Goal: Use online tool/utility: Utilize a website feature to perform a specific function

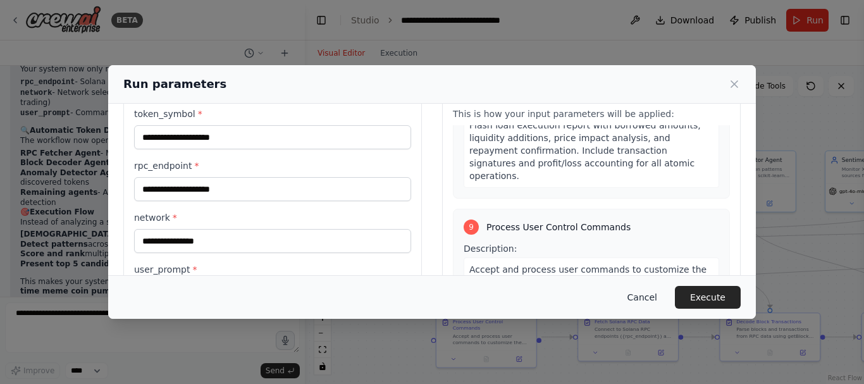
scroll to position [4243, 0]
click at [648, 297] on button "Cancel" at bounding box center [642, 297] width 50 height 23
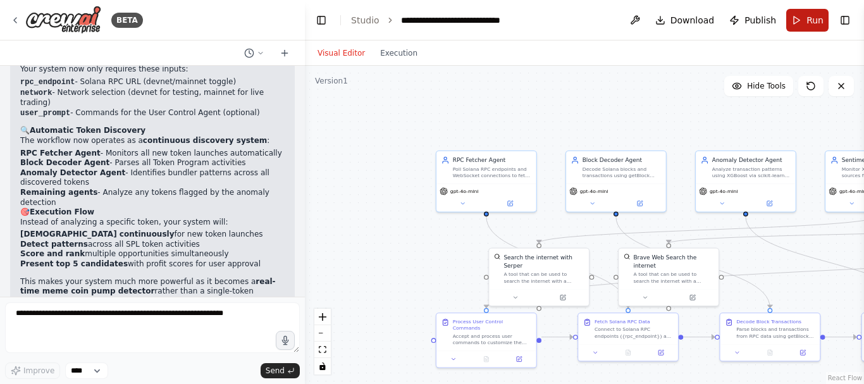
click at [798, 24] on button "Run" at bounding box center [807, 20] width 42 height 23
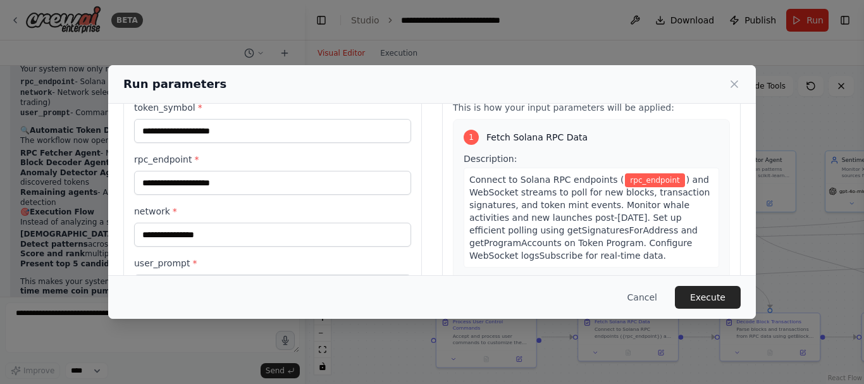
scroll to position [0, 0]
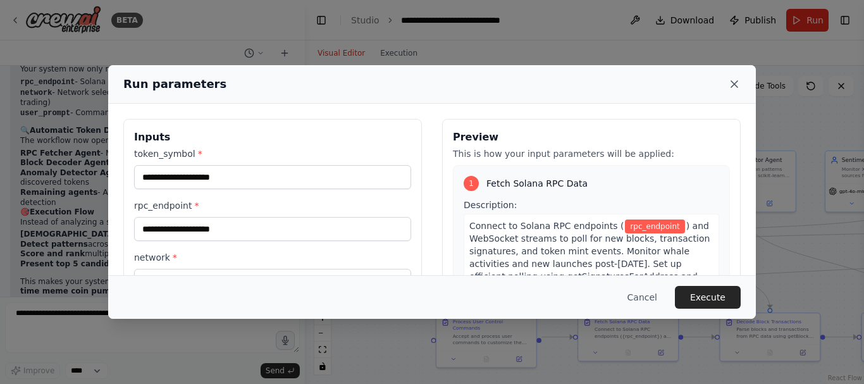
click at [735, 83] on icon at bounding box center [734, 84] width 6 height 6
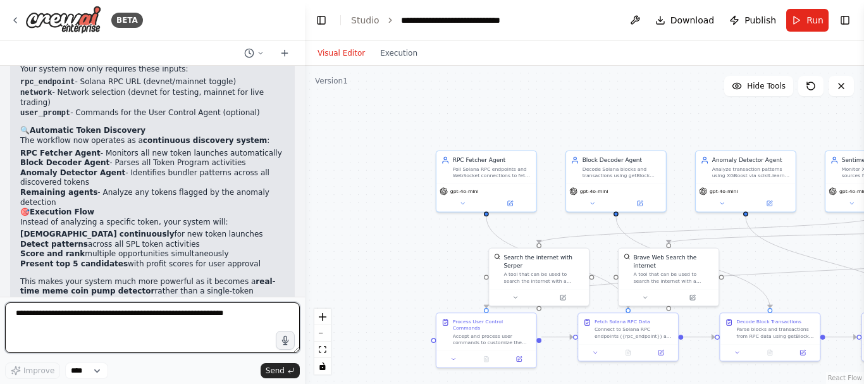
click at [127, 313] on textarea at bounding box center [152, 327] width 295 height 51
type textarea "**********"
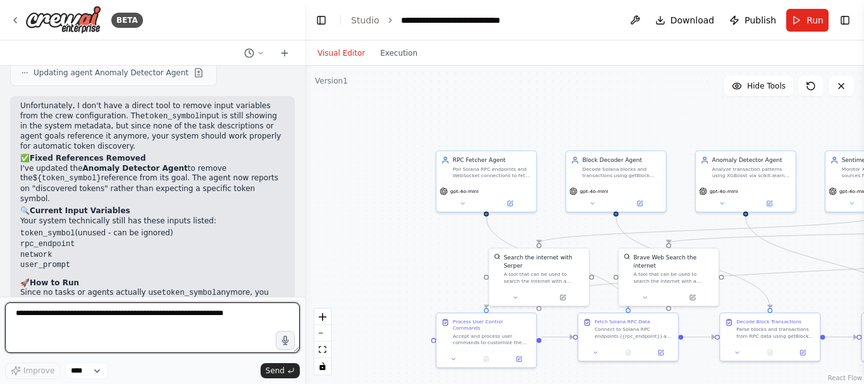
scroll to position [4751, 0]
click at [107, 325] on textarea at bounding box center [152, 327] width 295 height 51
type textarea "**********"
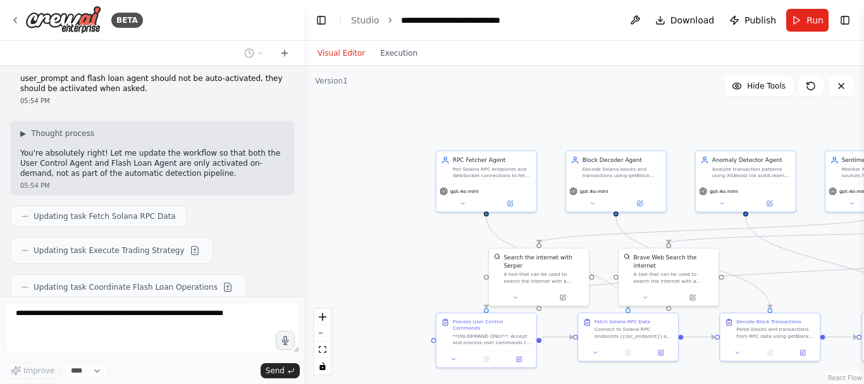
scroll to position [5145, 0]
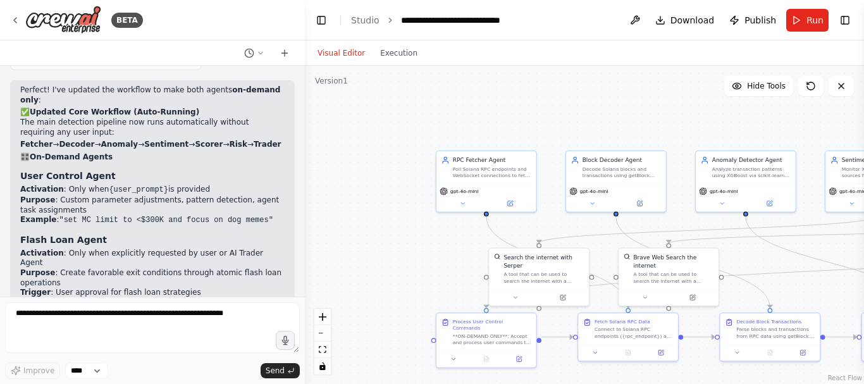
click at [799, 33] on header "**********" at bounding box center [584, 20] width 559 height 40
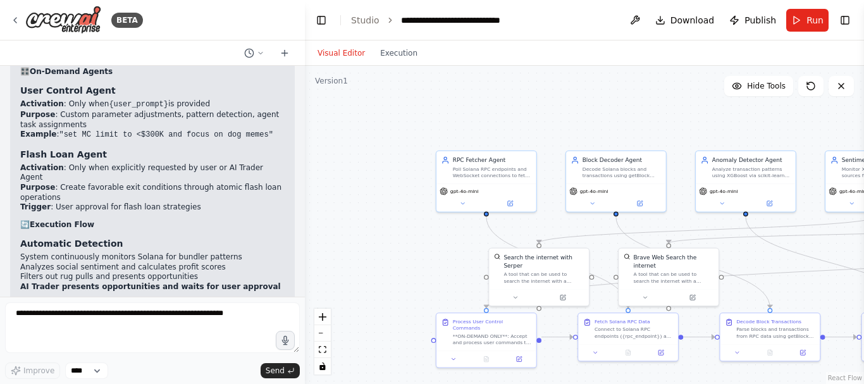
click at [807, 32] on header "**********" at bounding box center [584, 20] width 559 height 40
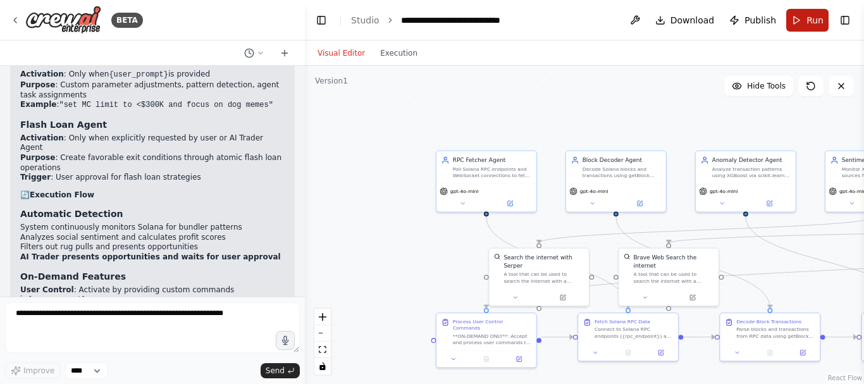
click at [801, 24] on button "Run" at bounding box center [807, 20] width 42 height 23
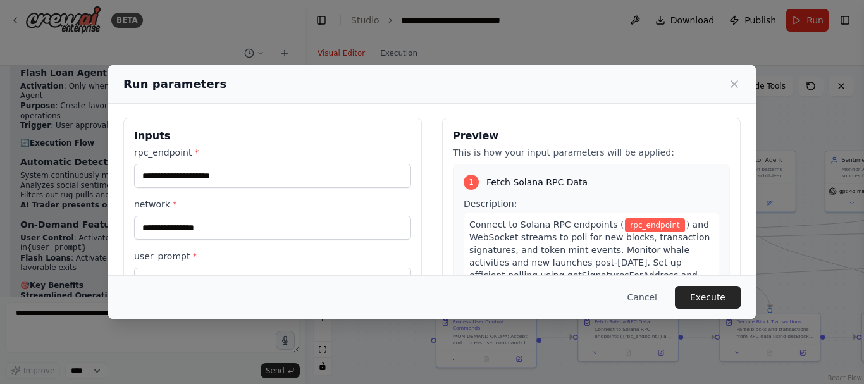
scroll to position [0, 0]
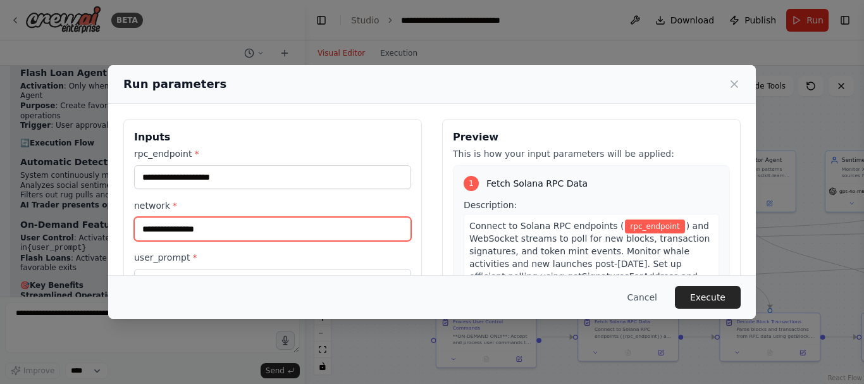
click at [262, 224] on input "network *" at bounding box center [272, 229] width 277 height 24
type input "******"
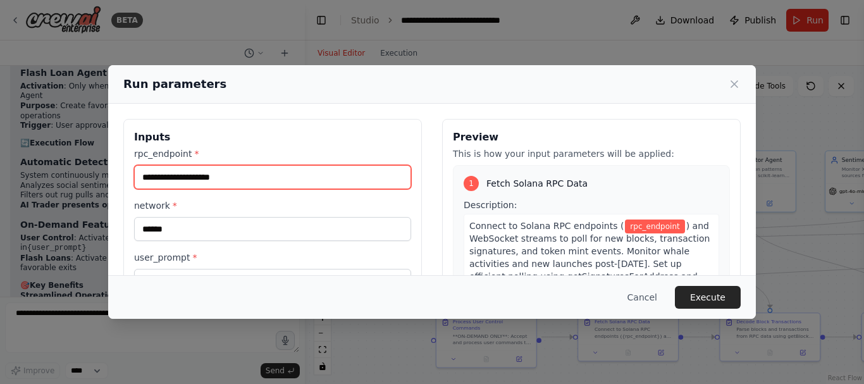
click at [238, 178] on input "rpc_endpoint *" at bounding box center [272, 177] width 277 height 24
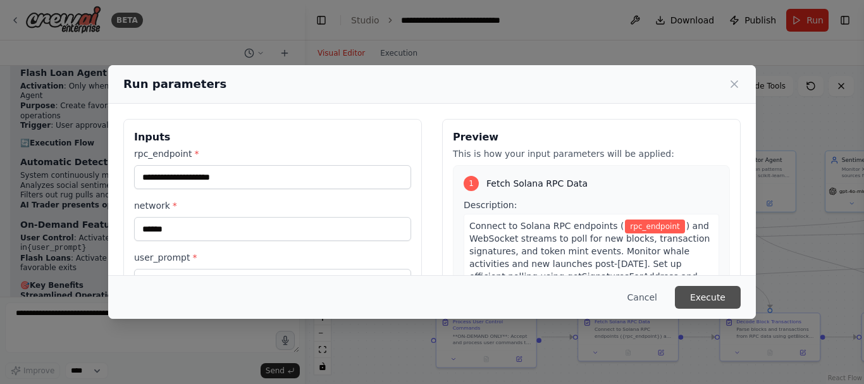
click at [704, 299] on button "Execute" at bounding box center [708, 297] width 66 height 23
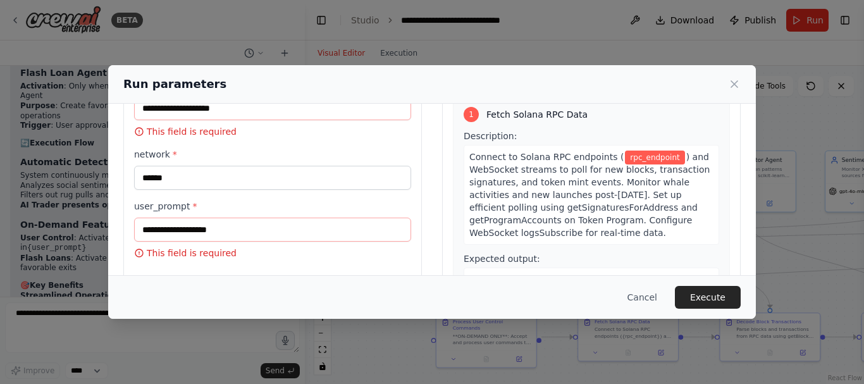
scroll to position [64, 0]
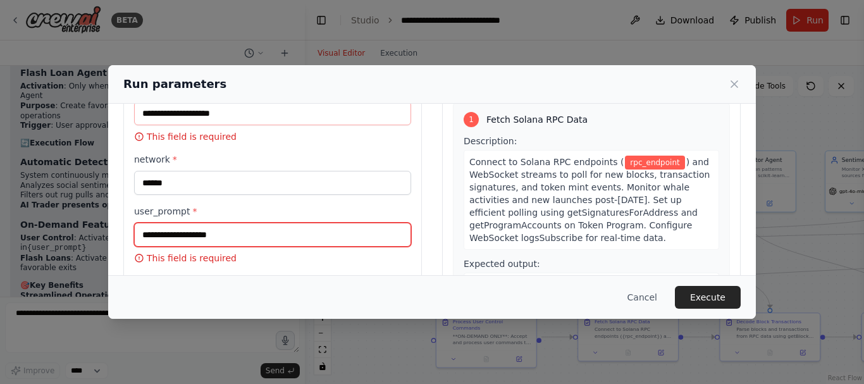
click at [196, 243] on input "user_prompt *" at bounding box center [272, 235] width 277 height 24
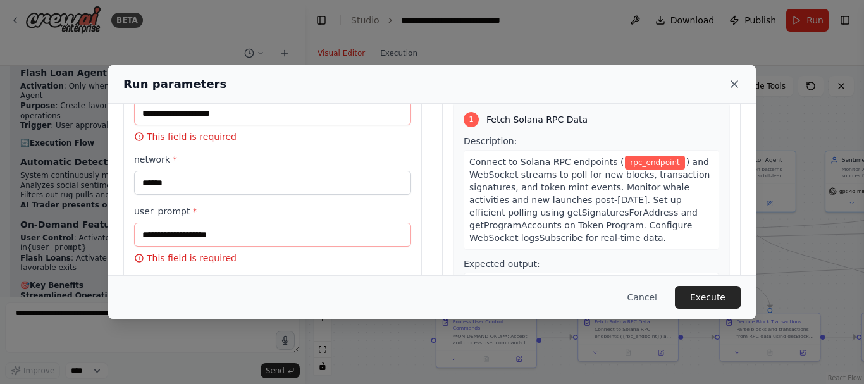
click at [739, 84] on icon at bounding box center [734, 84] width 13 height 13
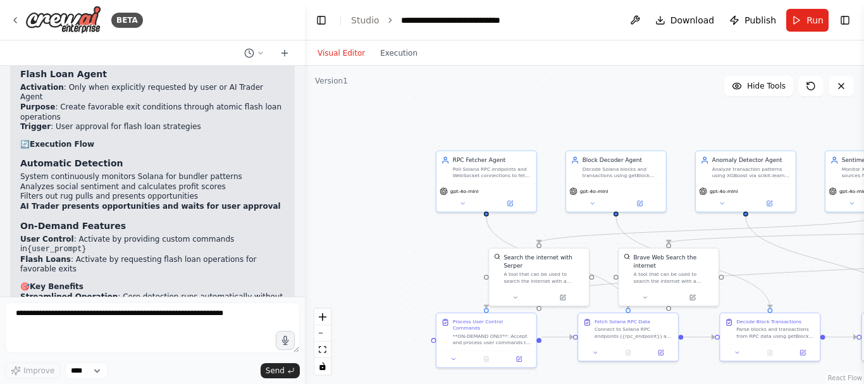
scroll to position [5574, 0]
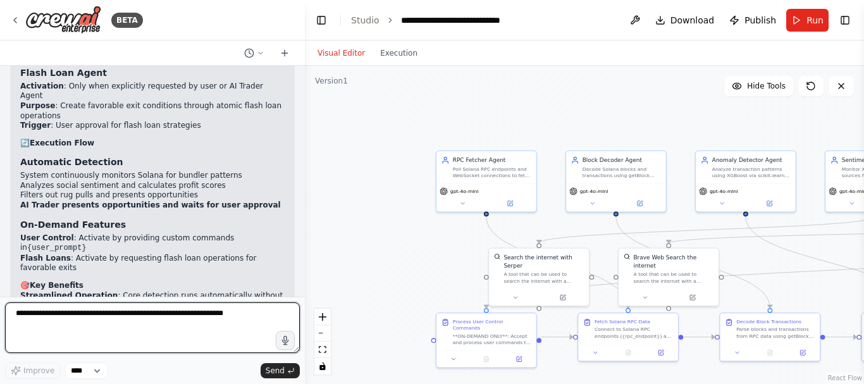
click at [172, 319] on textarea at bounding box center [152, 327] width 295 height 51
type textarea "**********"
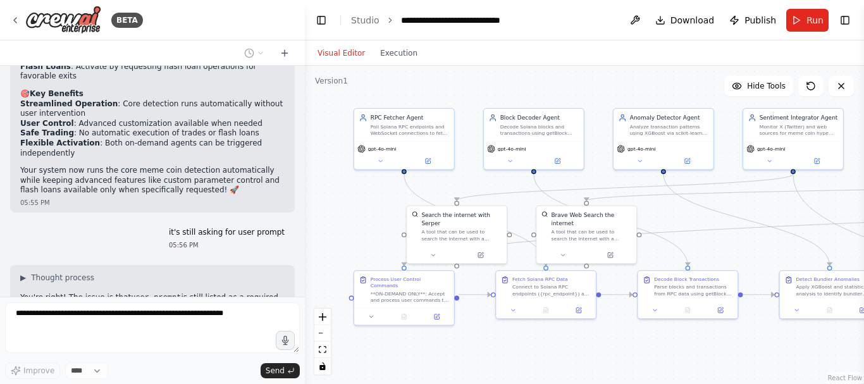
scroll to position [5797, 0]
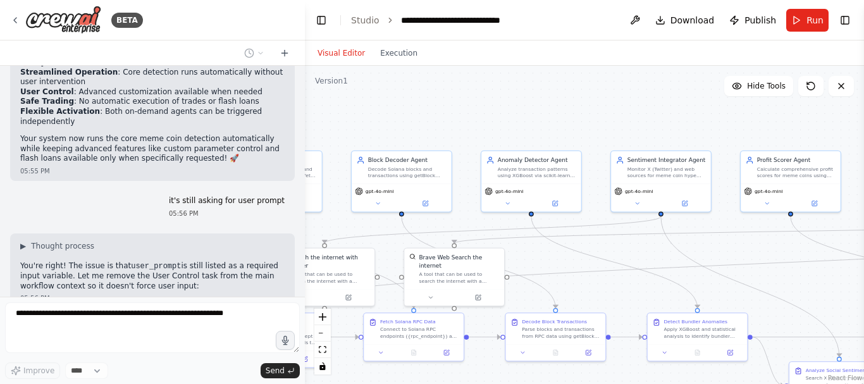
drag, startPoint x: 775, startPoint y: 266, endPoint x: 562, endPoint y: 266, distance: 213.1
click at [562, 266] on div ".deletable-edge-delete-btn { width: 20px; height: 20px; border: 0px solid #ffff…" at bounding box center [584, 225] width 559 height 318
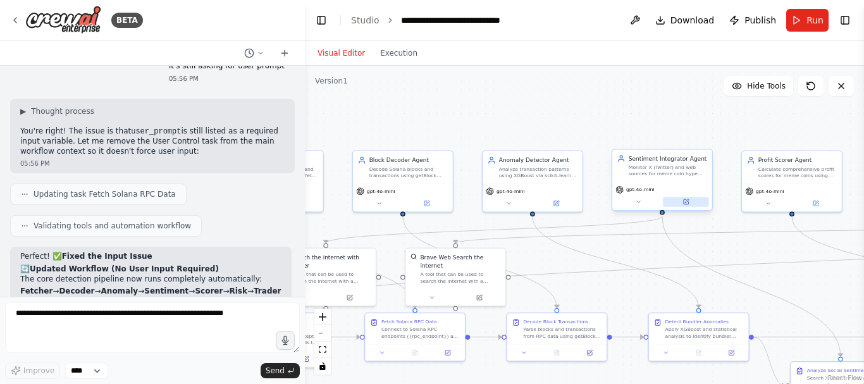
click at [680, 202] on button at bounding box center [686, 201] width 46 height 9
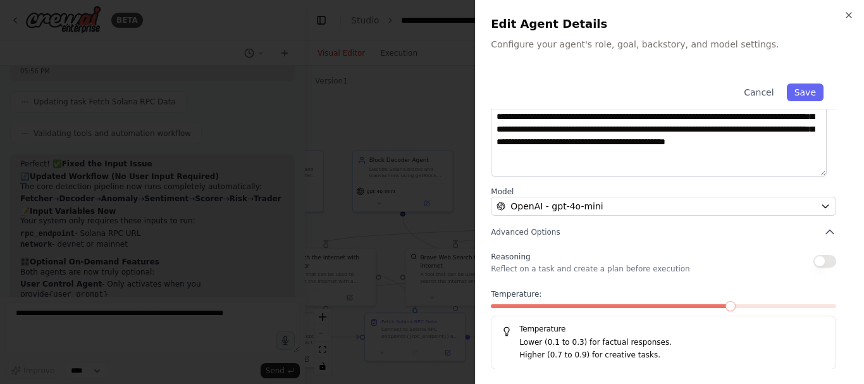
scroll to position [189, 0]
click at [846, 15] on icon "button" at bounding box center [848, 15] width 10 height 10
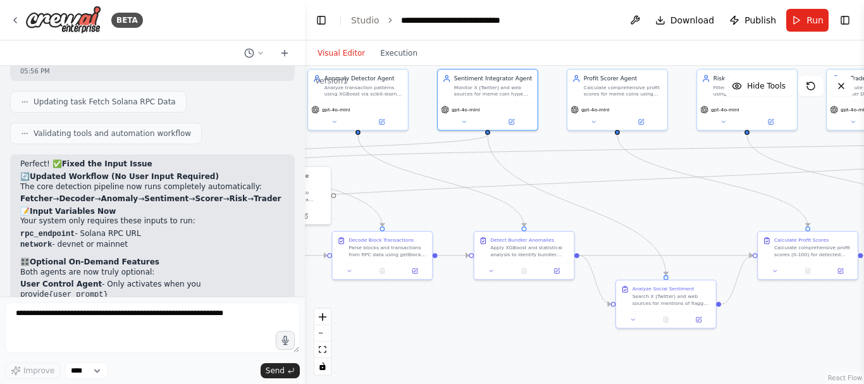
drag, startPoint x: 776, startPoint y: 286, endPoint x: 602, endPoint y: 204, distance: 192.6
click at [602, 204] on div ".deletable-edge-delete-btn { width: 20px; height: 20px; border: 0px solid #ffff…" at bounding box center [584, 225] width 559 height 318
click at [697, 326] on div "Analyze Social Sentiment Search X (Twitter) and web sources for mentions of fla…" at bounding box center [666, 302] width 101 height 49
click at [702, 319] on button at bounding box center [699, 316] width 28 height 9
click at [698, 315] on icon at bounding box center [699, 316] width 5 height 5
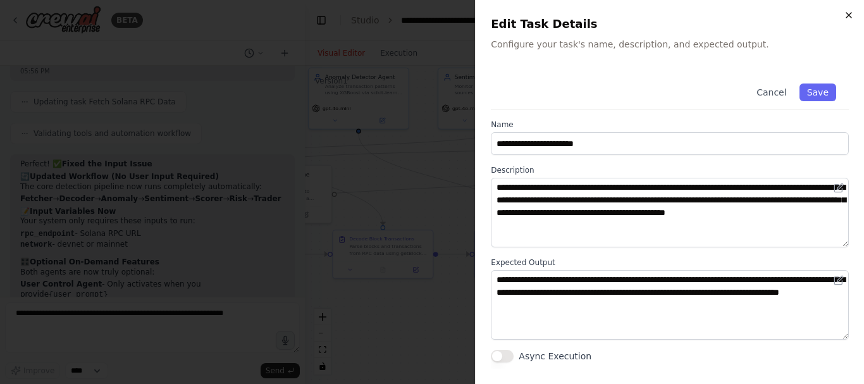
click at [849, 19] on icon "button" at bounding box center [848, 15] width 10 height 10
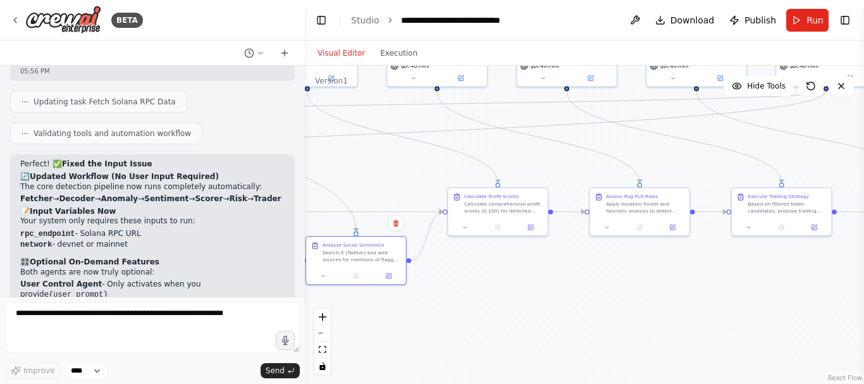
drag, startPoint x: 811, startPoint y: 306, endPoint x: 501, endPoint y: 264, distance: 313.3
click at [501, 264] on div ".deletable-edge-delete-btn { width: 20px; height: 20px; border: 0px solid #ffff…" at bounding box center [584, 225] width 559 height 318
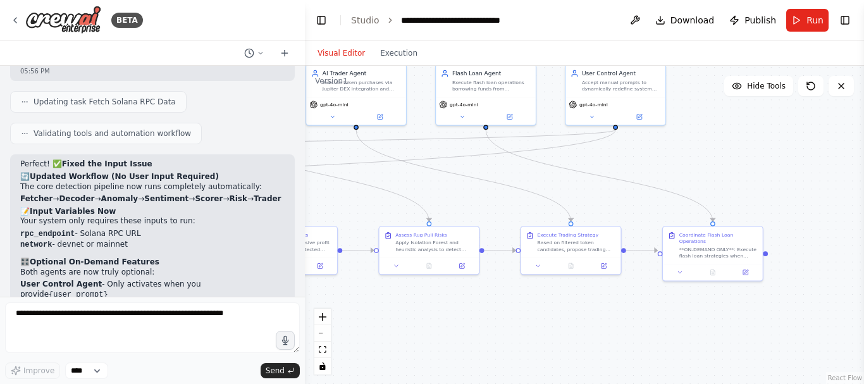
drag, startPoint x: 687, startPoint y: 268, endPoint x: 477, endPoint y: 307, distance: 214.0
click at [477, 307] on div ".deletable-edge-delete-btn { width: 20px; height: 20px; border: 0px solid #ffff…" at bounding box center [584, 225] width 559 height 318
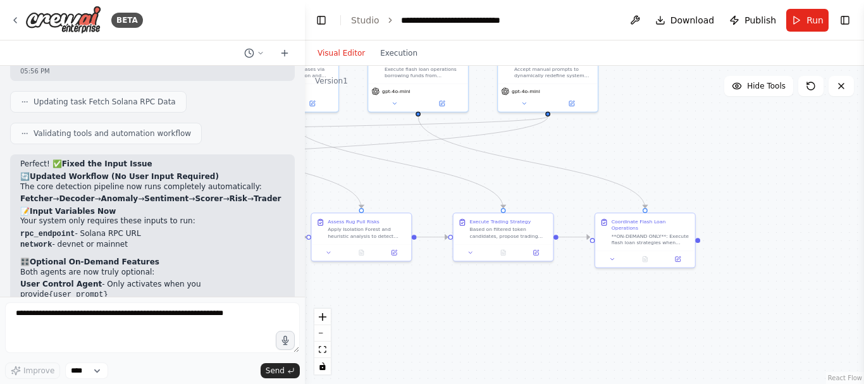
drag, startPoint x: 603, startPoint y: 304, endPoint x: 530, endPoint y: 289, distance: 74.9
click at [530, 289] on div ".deletable-edge-delete-btn { width: 20px; height: 20px; border: 0px solid #ffff…" at bounding box center [584, 225] width 559 height 318
click at [807, 20] on span "Run" at bounding box center [814, 20] width 17 height 13
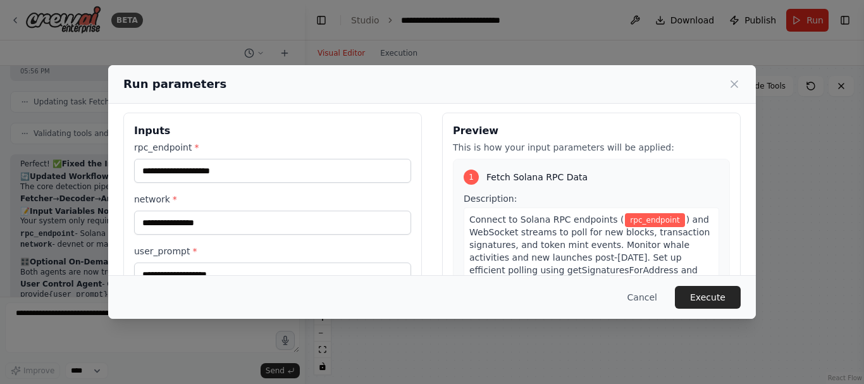
scroll to position [0, 0]
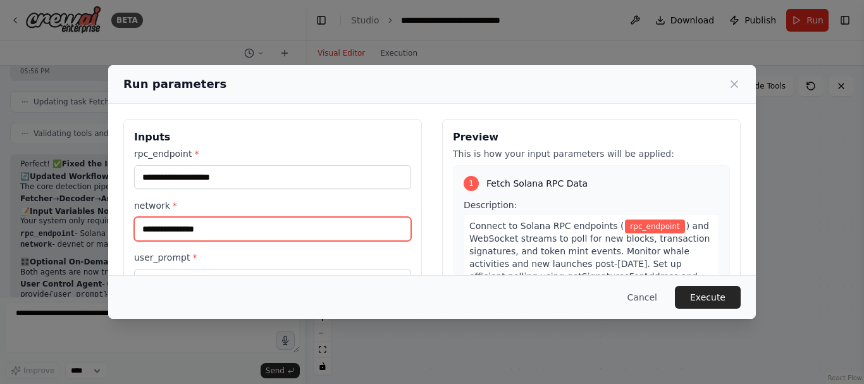
click at [272, 226] on input "network *" at bounding box center [272, 229] width 277 height 24
type input "******"
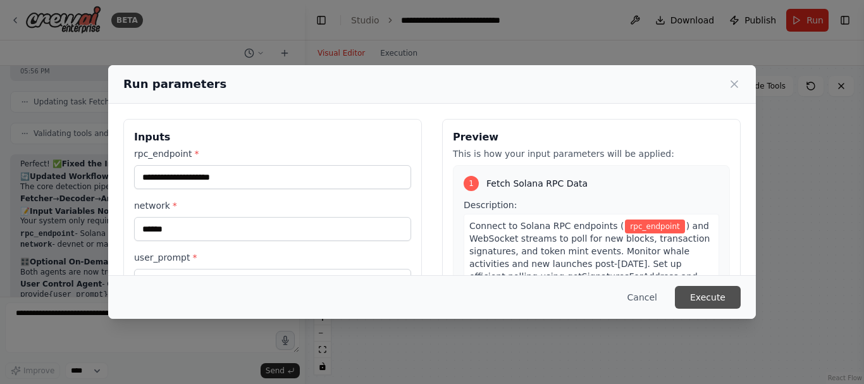
click at [694, 291] on button "Execute" at bounding box center [708, 297] width 66 height 23
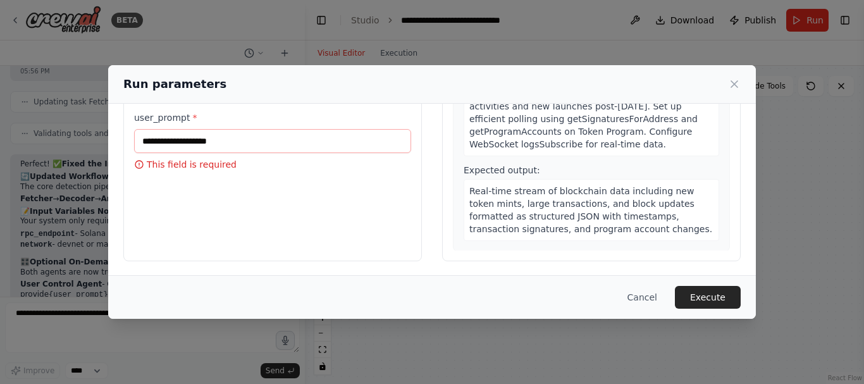
scroll to position [159, 0]
click at [142, 357] on div "Run parameters Inputs rpc_endpoint * This field is required network * ****** us…" at bounding box center [432, 192] width 864 height 384
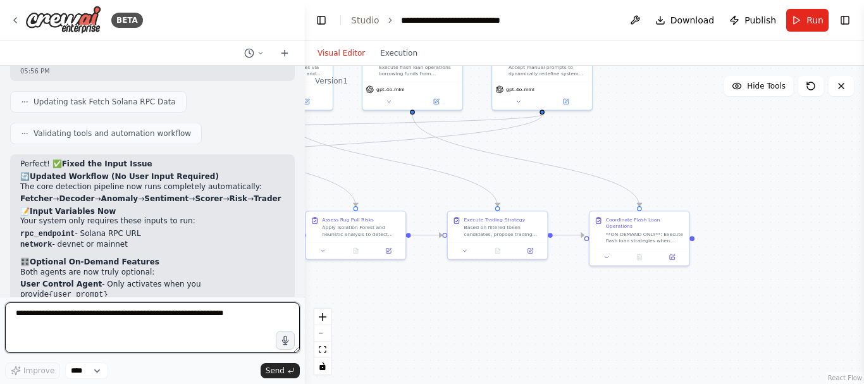
click at [164, 318] on textarea at bounding box center [152, 327] width 295 height 51
type textarea "**********"
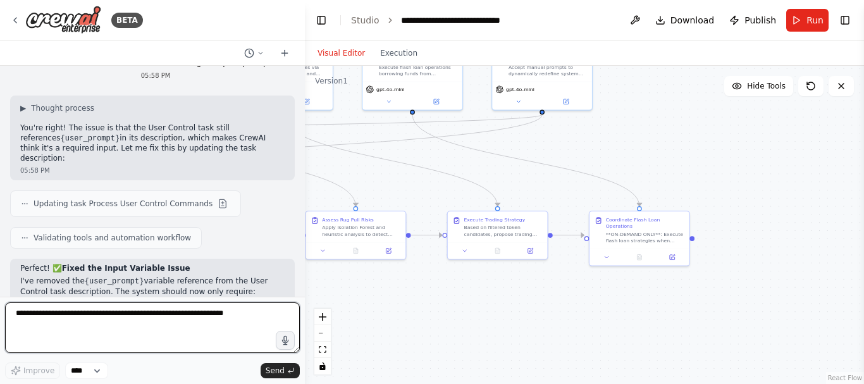
scroll to position [6415, 0]
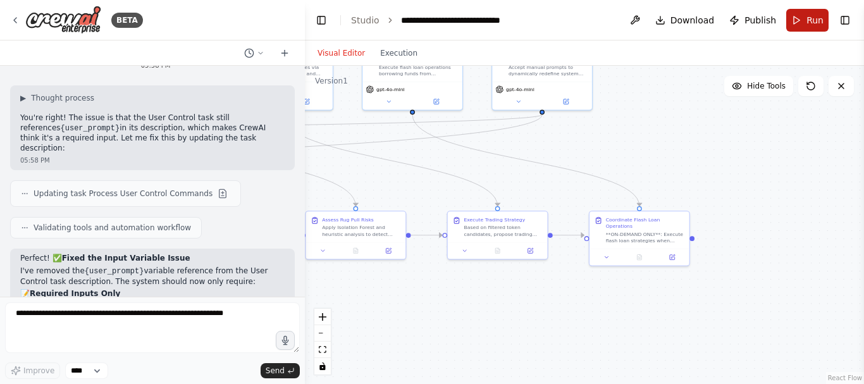
click at [797, 25] on button "Run" at bounding box center [807, 20] width 42 height 23
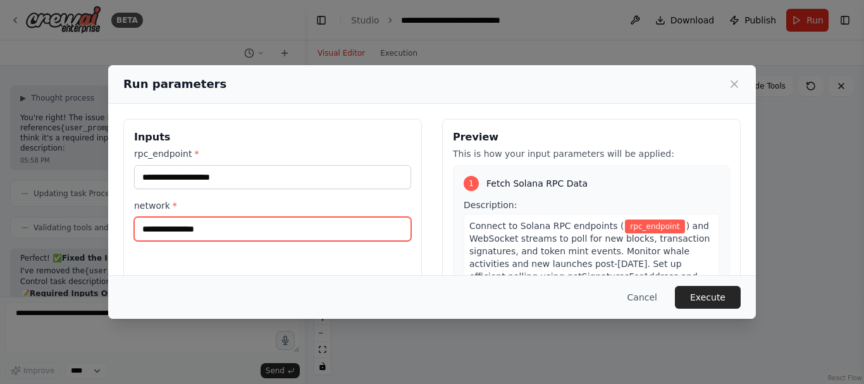
click at [305, 229] on input "network *" at bounding box center [272, 229] width 277 height 24
type input "******"
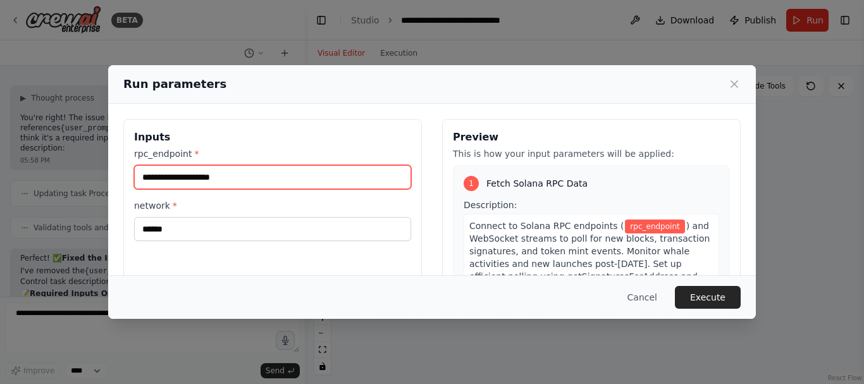
click at [242, 185] on input "rpc_endpoint *" at bounding box center [272, 177] width 277 height 24
paste input "**********"
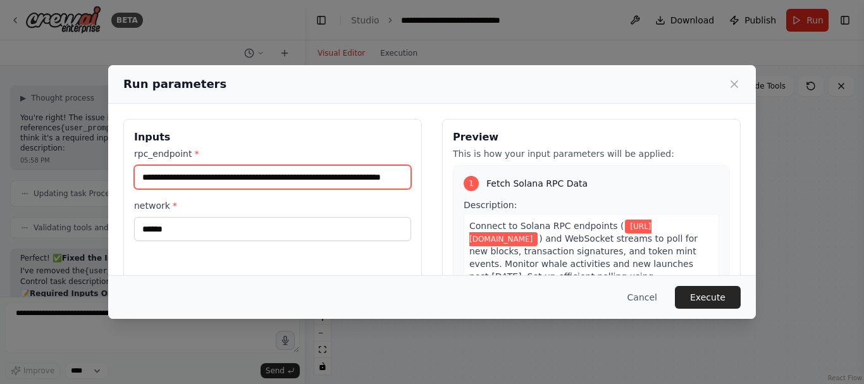
scroll to position [0, 66]
type input "**********"
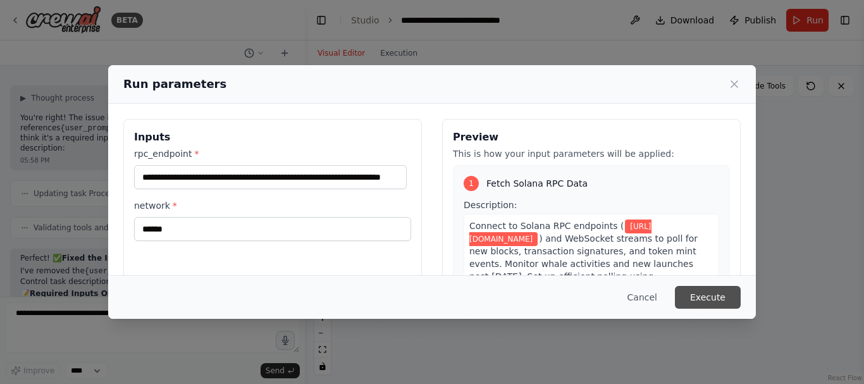
click at [695, 291] on button "Execute" at bounding box center [708, 297] width 66 height 23
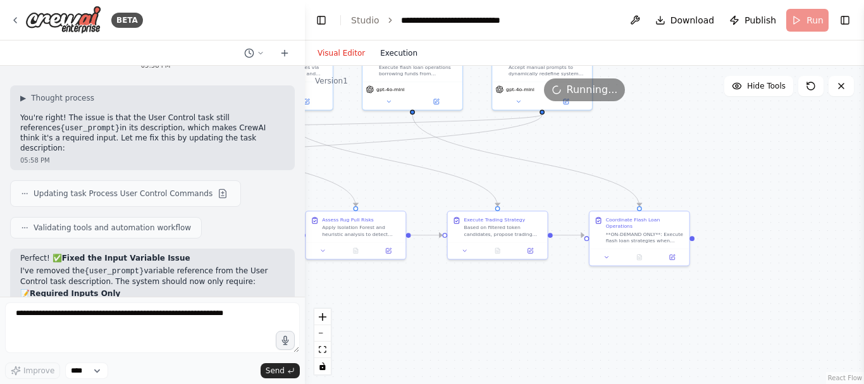
click at [388, 56] on button "Execution" at bounding box center [398, 53] width 52 height 15
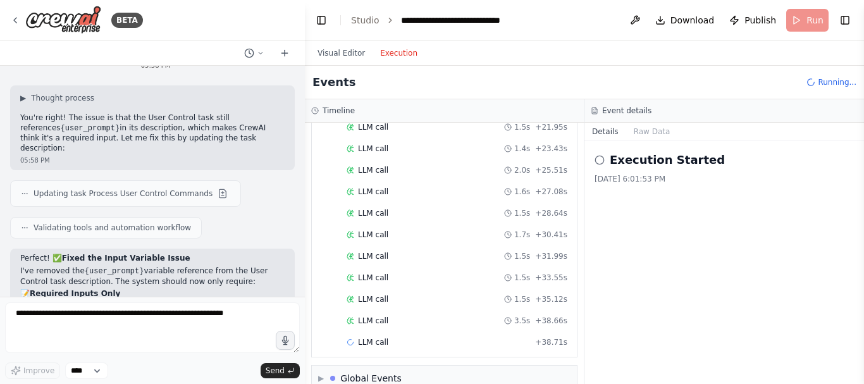
scroll to position [331, 0]
click at [430, 298] on div "Started + 0.00s LLM call 1.4s + 1.46s LLM call 1.8s + 3.24s LLM call 3.9s + 7.2…" at bounding box center [449, 96] width 255 height 473
click at [428, 300] on div "LLM call 1.6s + 40.34s" at bounding box center [456, 299] width 221 height 10
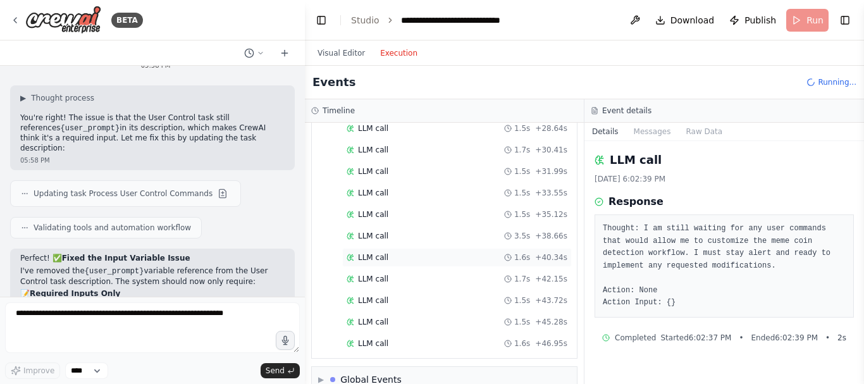
scroll to position [417, 0]
click at [473, 317] on div "LLM call 1.6s + 46.95s" at bounding box center [456, 320] width 221 height 10
click at [451, 333] on div "LLM call + 54.38s" at bounding box center [456, 342] width 229 height 19
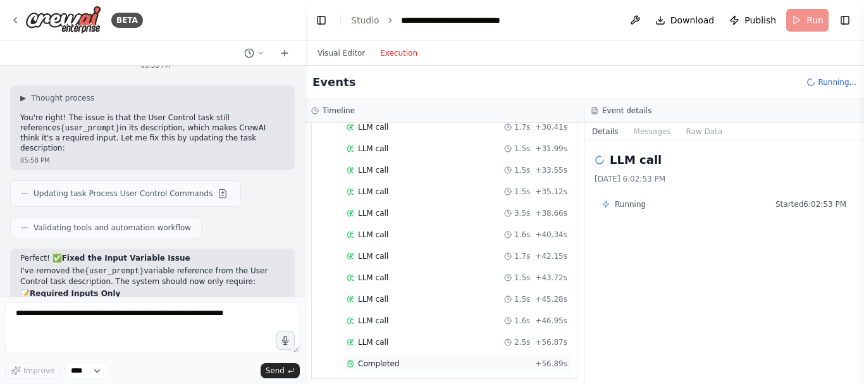
click at [440, 358] on div "Completed + 56.89s" at bounding box center [456, 363] width 229 height 19
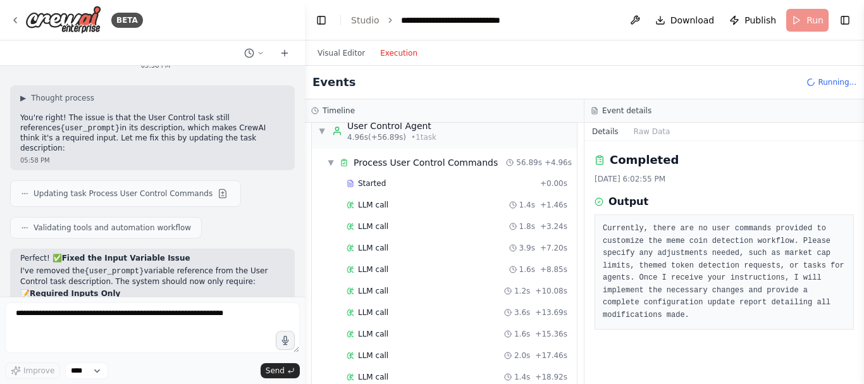
scroll to position [0, 0]
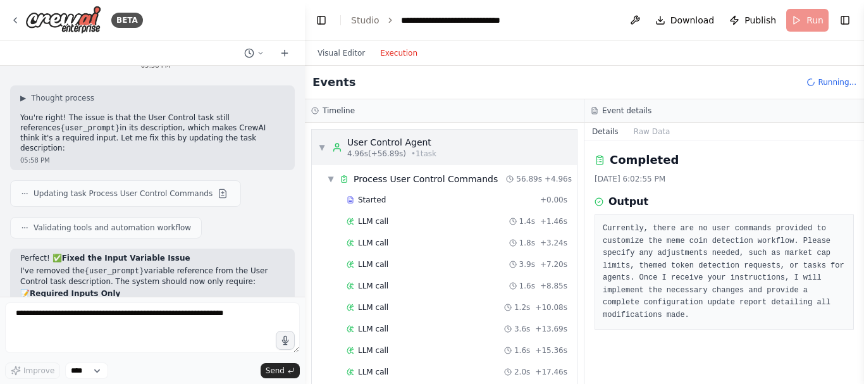
click at [387, 147] on div "User Control Agent" at bounding box center [391, 142] width 89 height 13
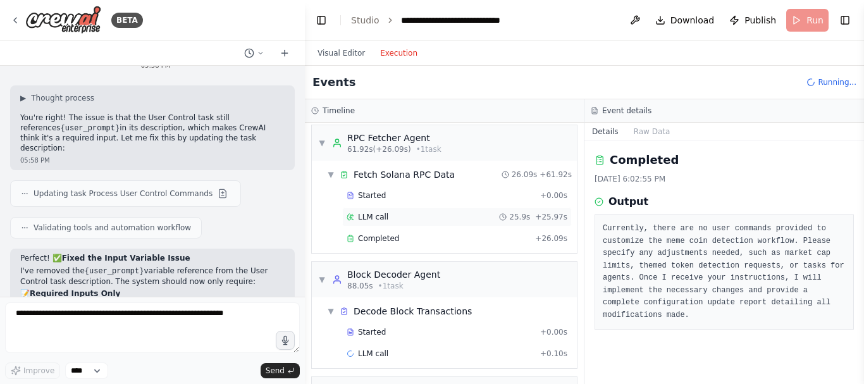
scroll to position [679, 0]
click at [395, 239] on span "Completed" at bounding box center [378, 238] width 41 height 10
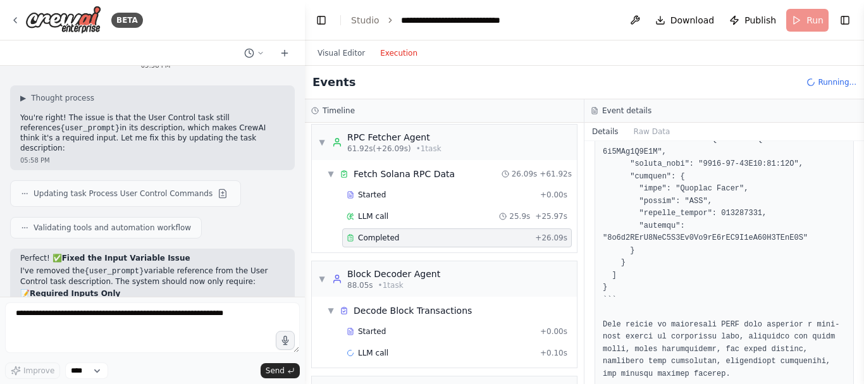
scroll to position [903, 0]
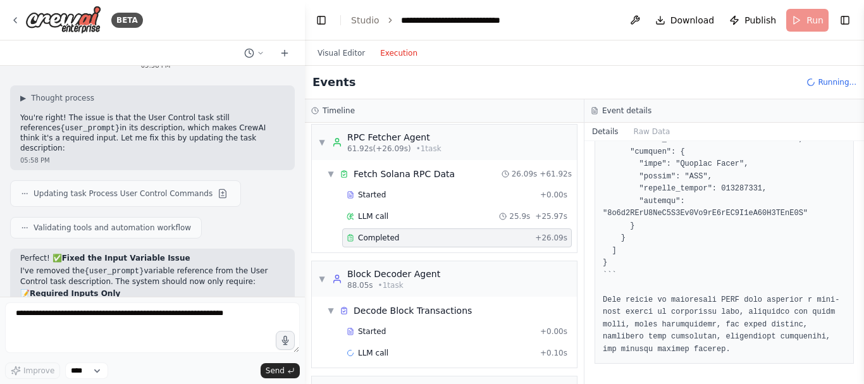
click at [398, 151] on span "61.92s (+26.09s)" at bounding box center [379, 149] width 64 height 10
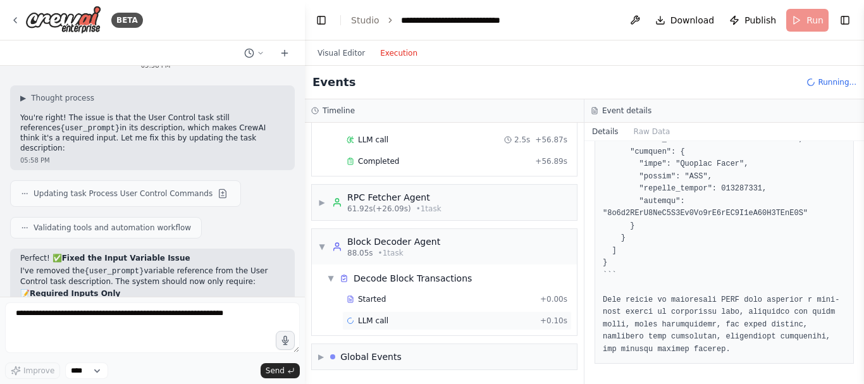
click at [385, 321] on div "LLM call + 0.10s" at bounding box center [456, 320] width 221 height 10
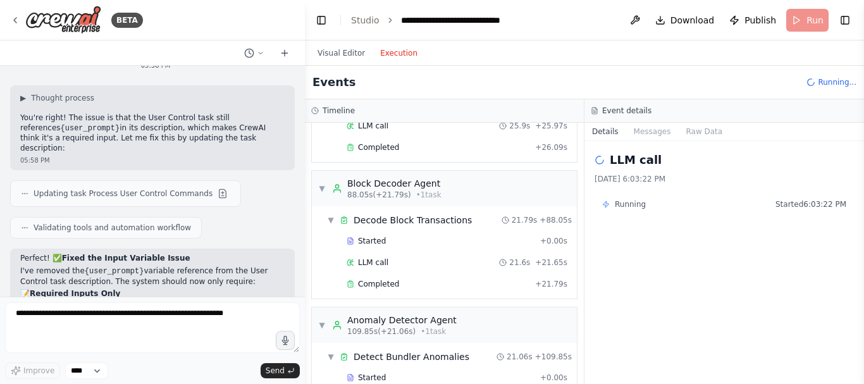
scroll to position [774, 0]
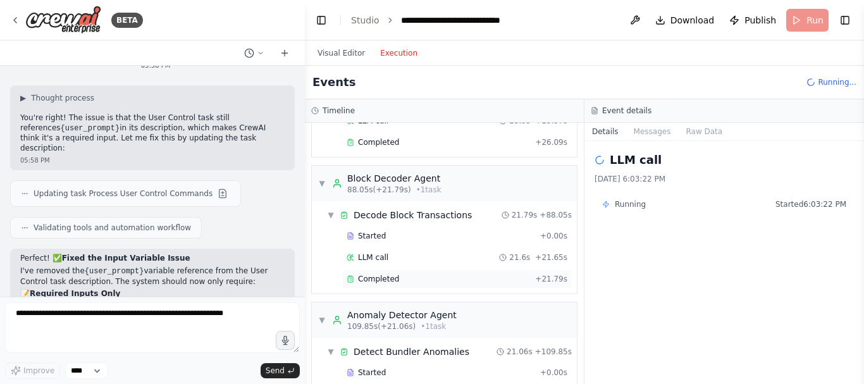
click at [405, 279] on div "Completed" at bounding box center [437, 279] width 183 height 10
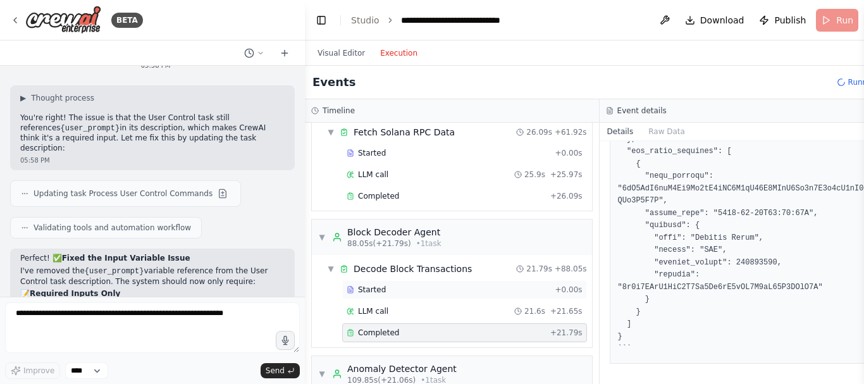
scroll to position [708, 0]
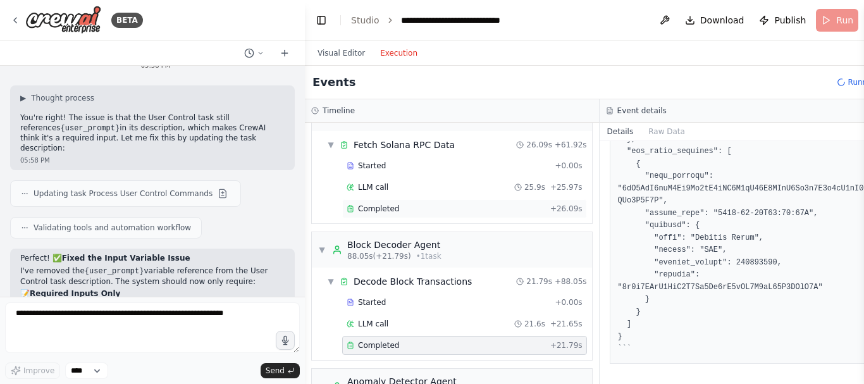
click at [419, 207] on div "Completed" at bounding box center [445, 209] width 199 height 10
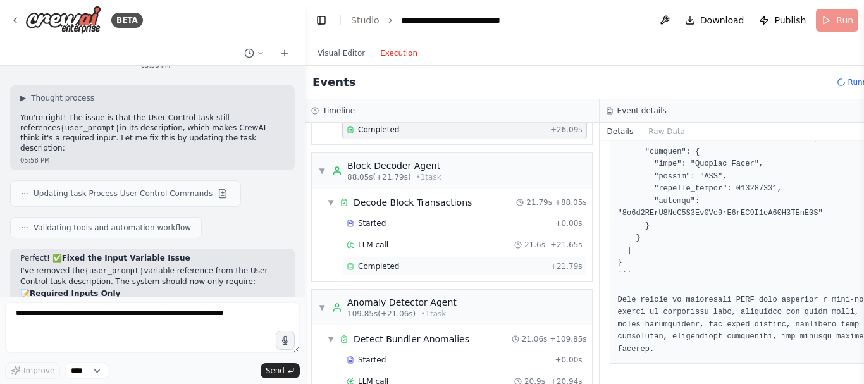
scroll to position [790, 0]
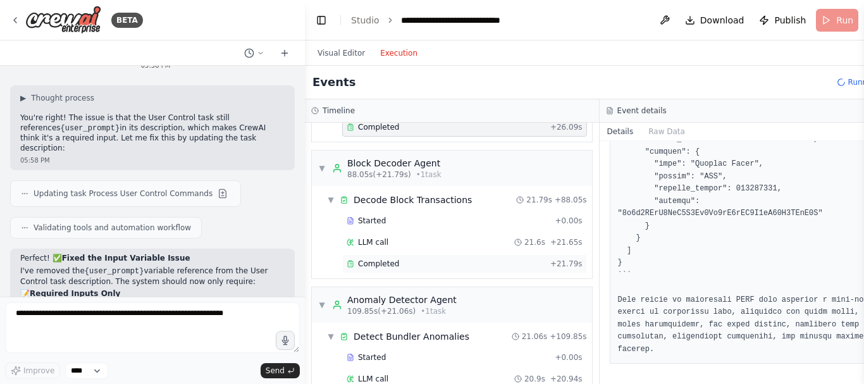
click at [415, 268] on div "Completed" at bounding box center [445, 264] width 199 height 10
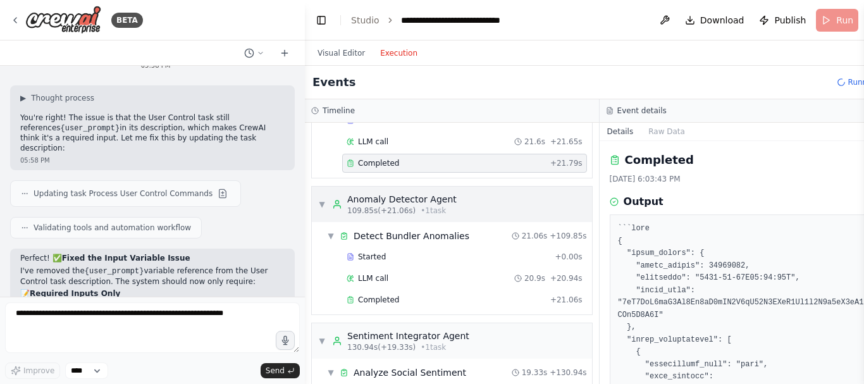
scroll to position [926, 0]
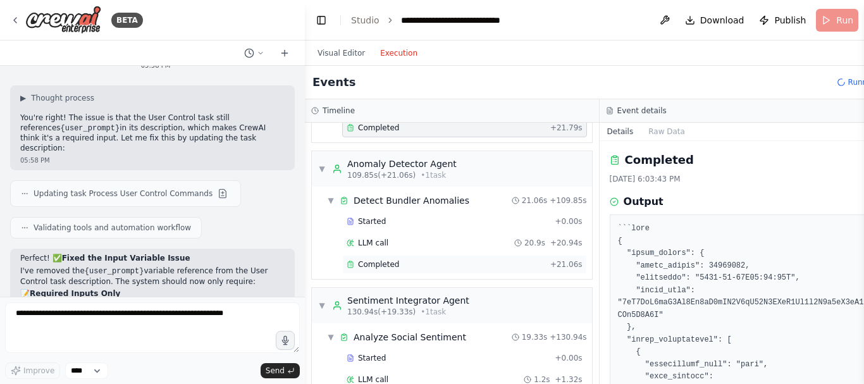
click at [389, 265] on span "Completed" at bounding box center [378, 264] width 41 height 10
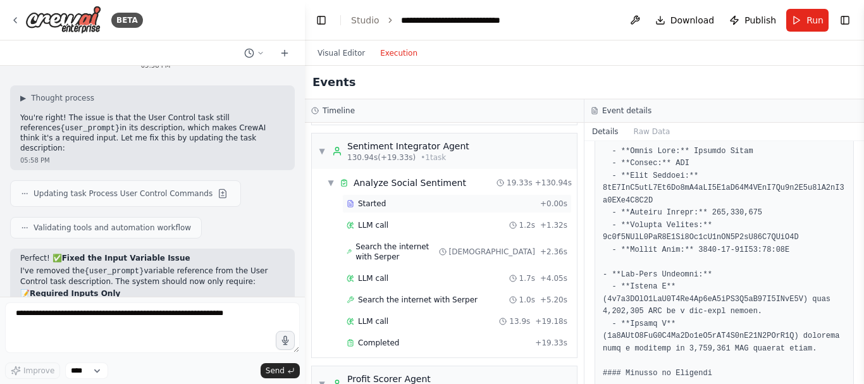
scroll to position [1087, 0]
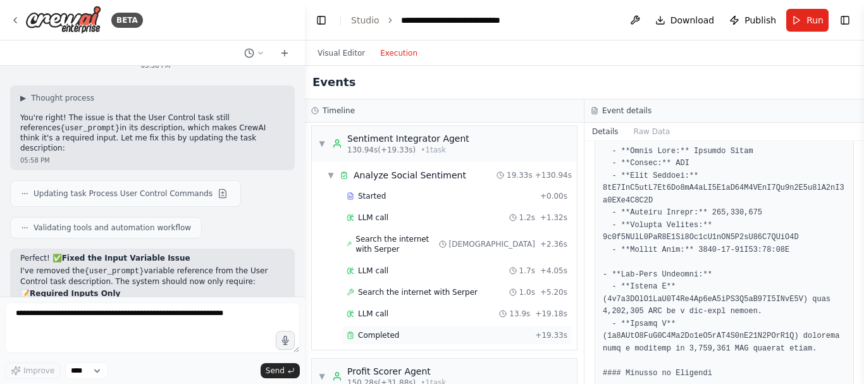
click at [393, 330] on span "Completed" at bounding box center [378, 335] width 41 height 10
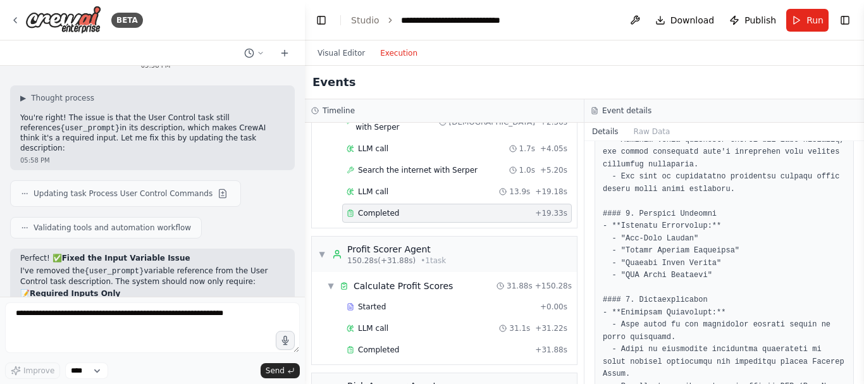
scroll to position [1216, 0]
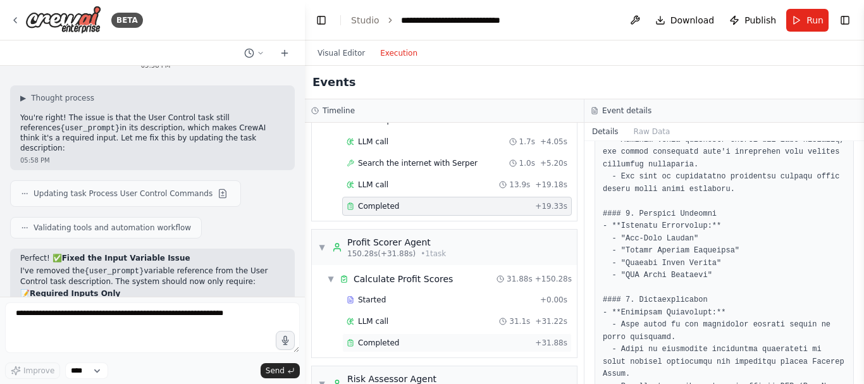
click at [465, 338] on div "Completed" at bounding box center [437, 343] width 183 height 10
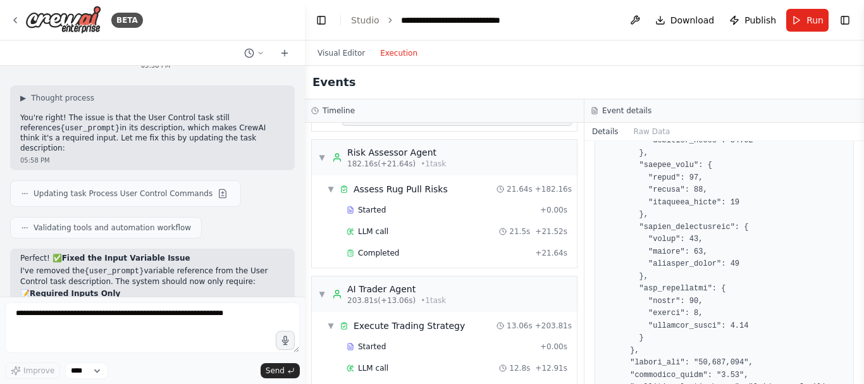
scroll to position [1451, 0]
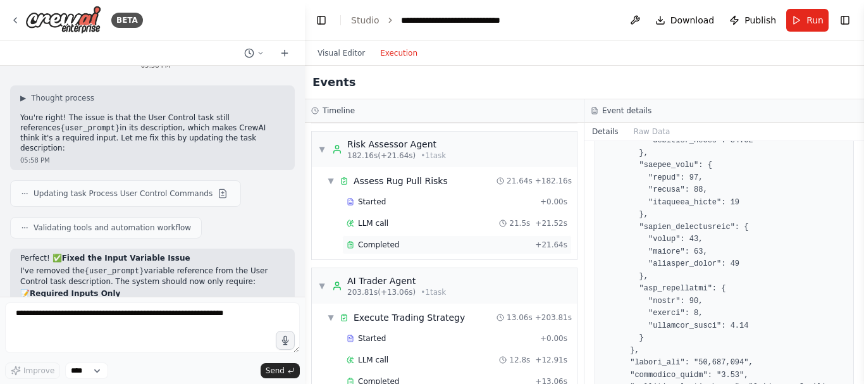
click at [443, 240] on div "Completed" at bounding box center [437, 245] width 183 height 10
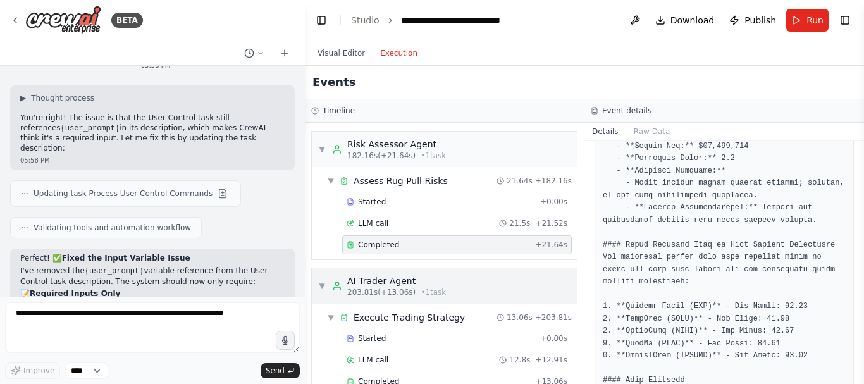
scroll to position [860, 0]
click at [388, 274] on div "AI Trader Agent" at bounding box center [396, 280] width 99 height 13
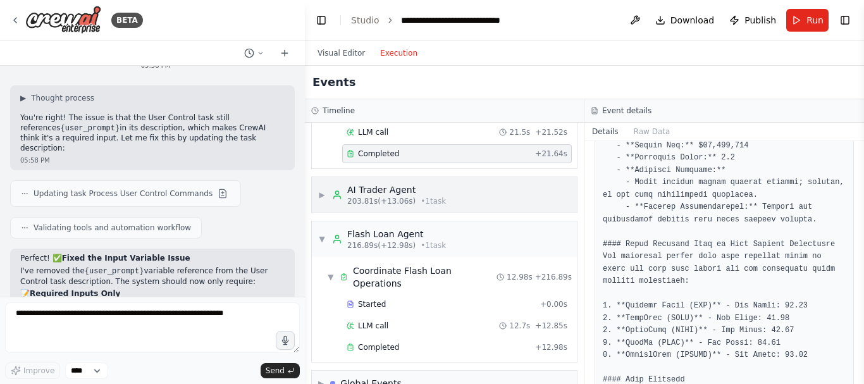
scroll to position [1546, 0]
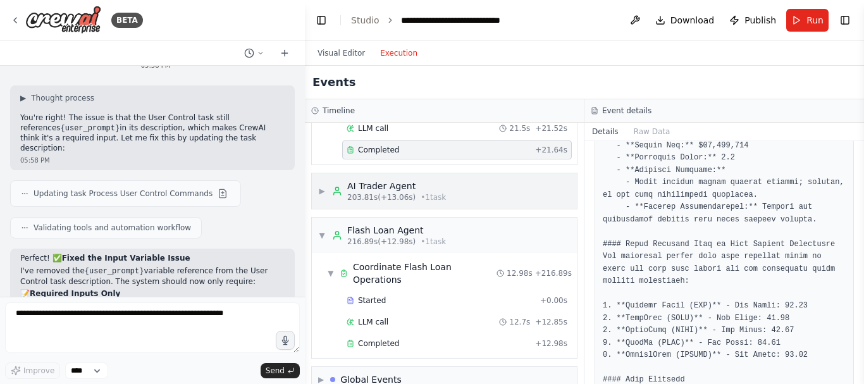
click at [405, 180] on div "AI Trader Agent" at bounding box center [396, 186] width 99 height 13
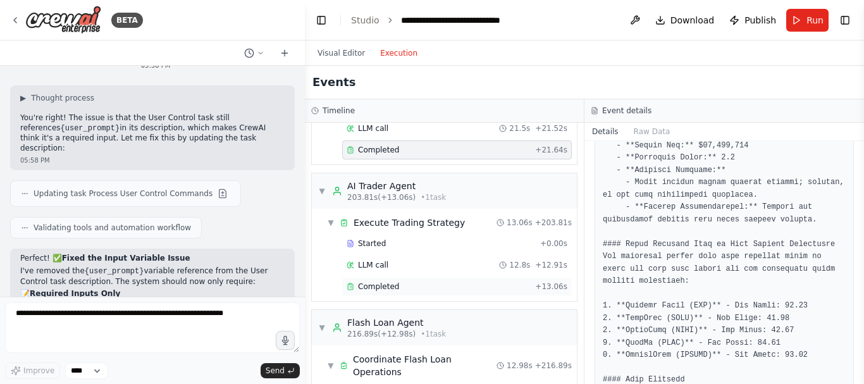
click at [405, 281] on div "Completed" at bounding box center [437, 286] width 183 height 10
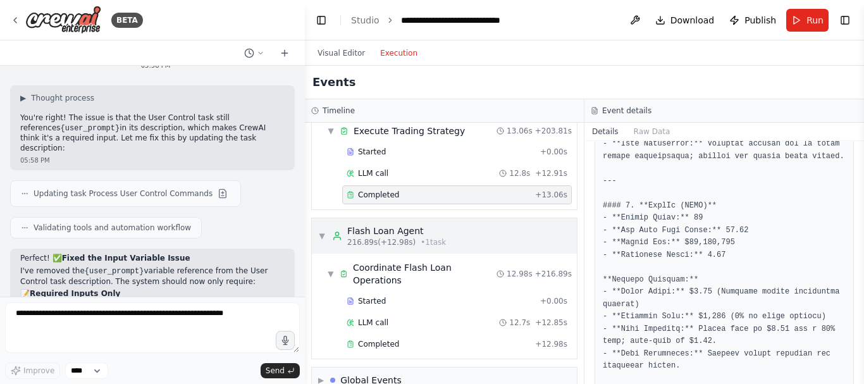
scroll to position [1638, 0]
click at [396, 334] on div "Completed + 12.98s" at bounding box center [456, 343] width 229 height 19
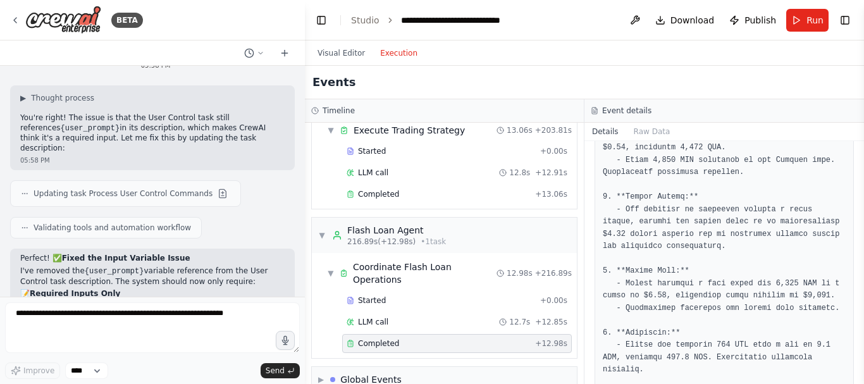
scroll to position [407, 0]
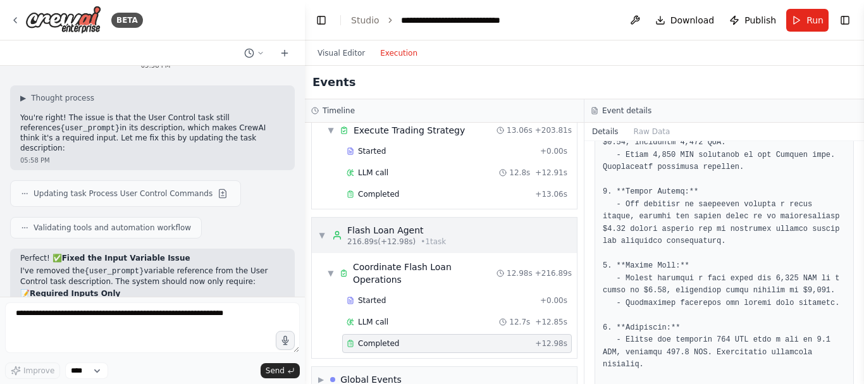
click at [326, 224] on div "▼ Flash Loan Agent 216.89s (+12.98s) • 1 task" at bounding box center [382, 235] width 128 height 23
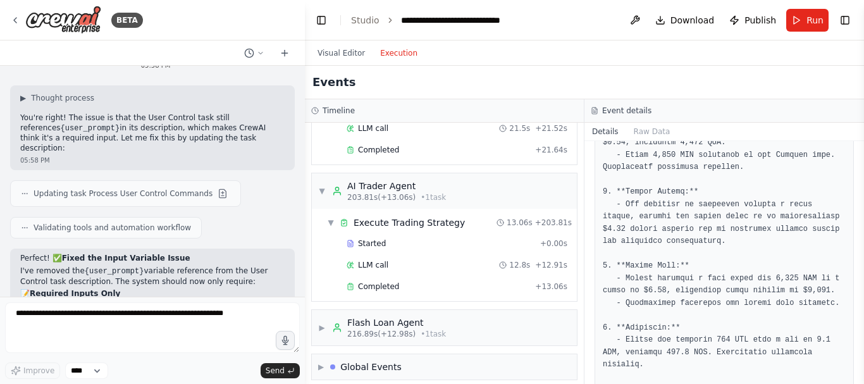
click at [325, 186] on span "▼" at bounding box center [322, 191] width 8 height 10
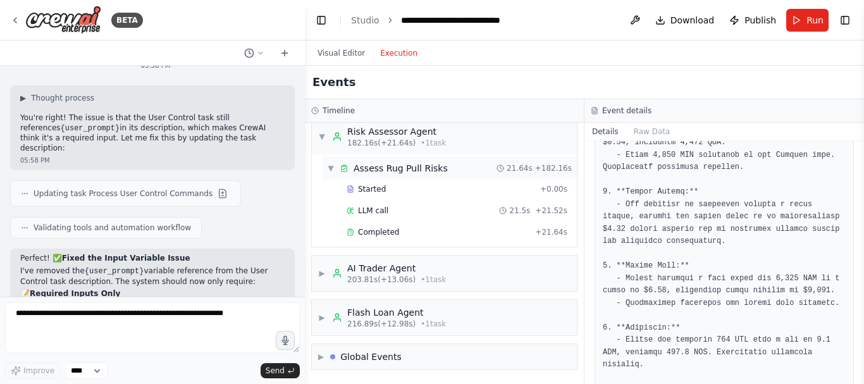
scroll to position [1453, 0]
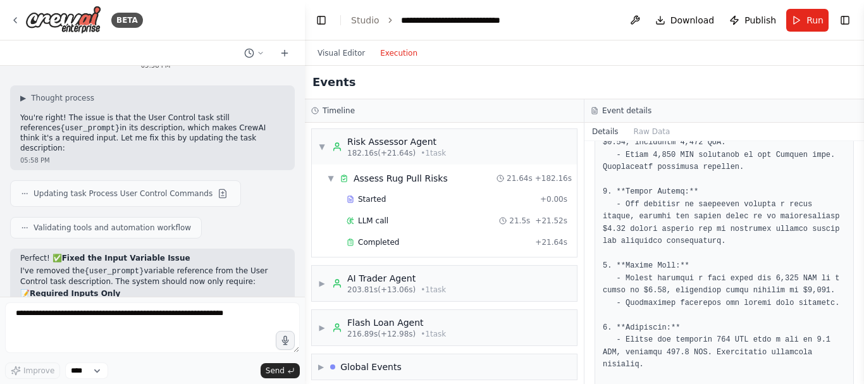
click at [326, 140] on div "▼ Risk Assessor Agent 182.16s (+21.64s) • 1 task" at bounding box center [382, 146] width 128 height 23
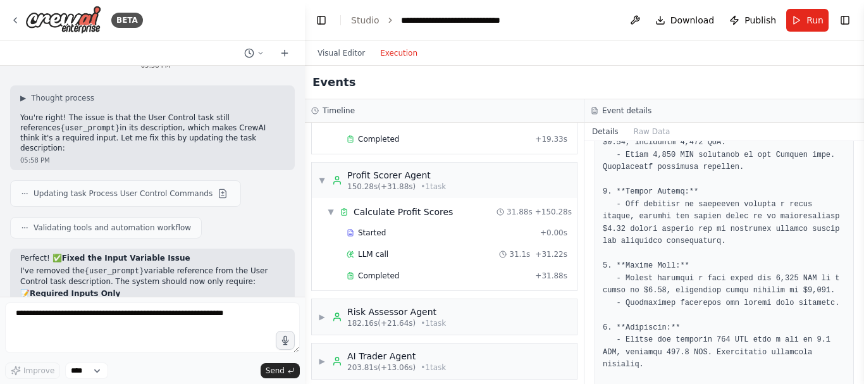
scroll to position [1268, 0]
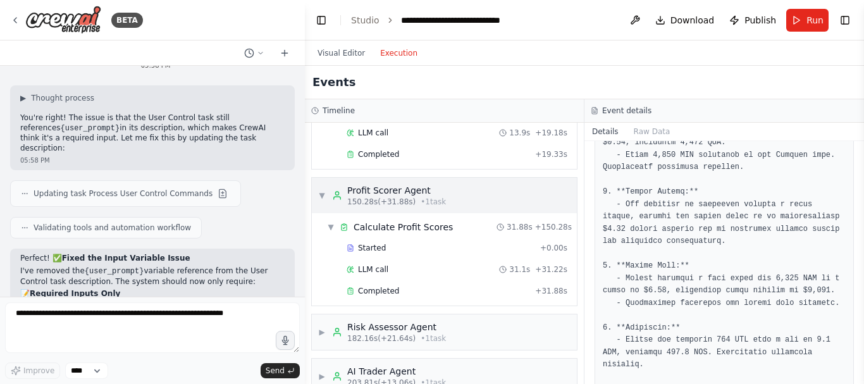
click at [335, 192] on div "Profit Scorer Agent 150.28s (+31.88s) • 1 task" at bounding box center [389, 195] width 114 height 23
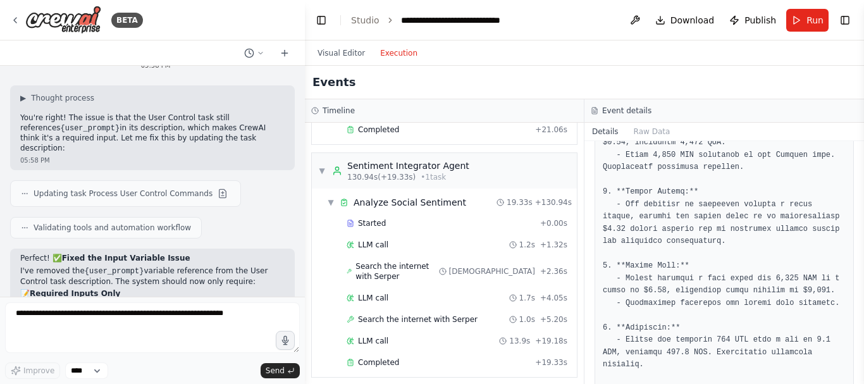
scroll to position [1051, 0]
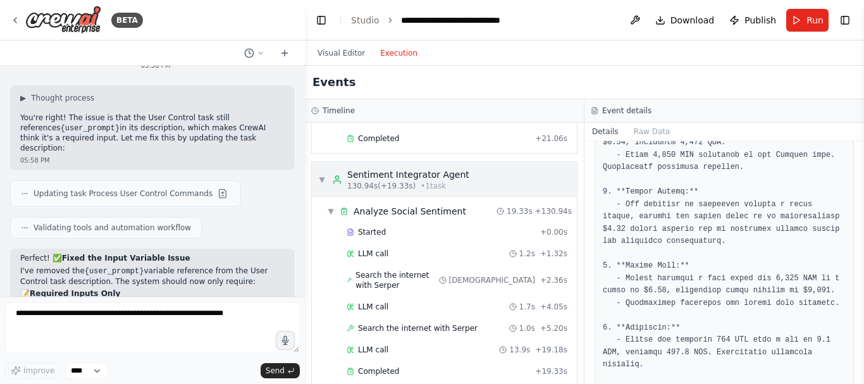
click at [324, 186] on div "▼ Sentiment Integrator Agent 130.94s (+19.33s) • 1 task" at bounding box center [393, 179] width 151 height 23
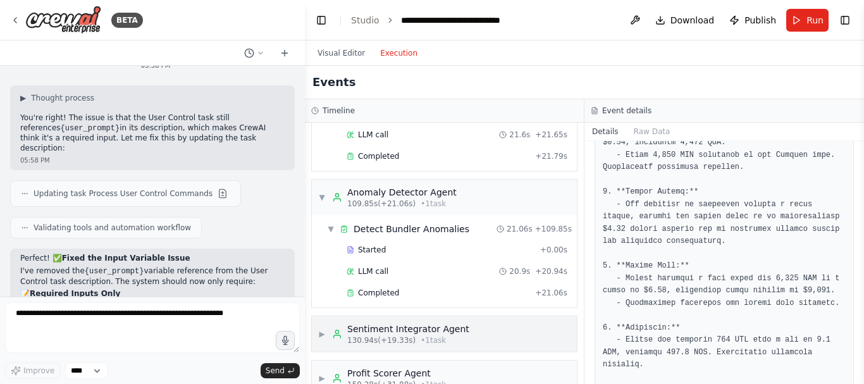
scroll to position [894, 0]
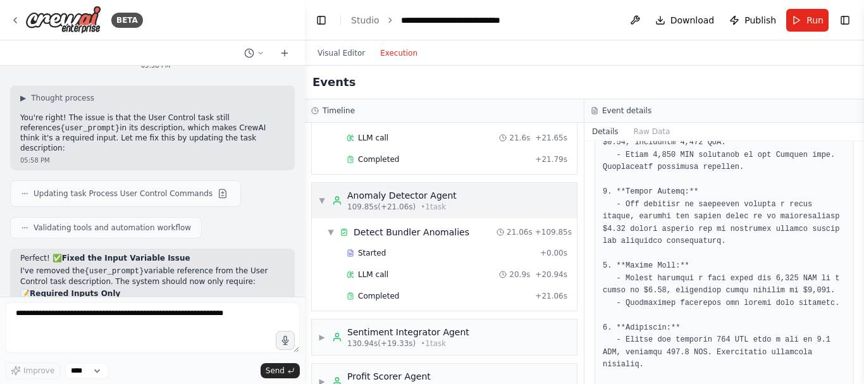
click at [326, 200] on div "▼ Anomaly Detector Agent 109.85s (+21.06s) • 1 task" at bounding box center [387, 200] width 138 height 23
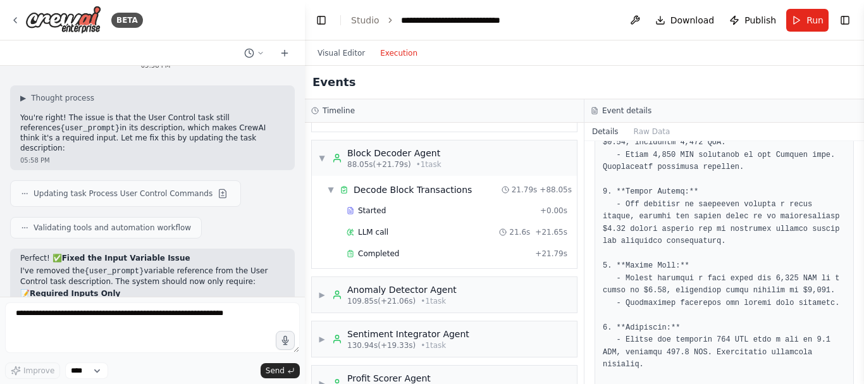
scroll to position [792, 0]
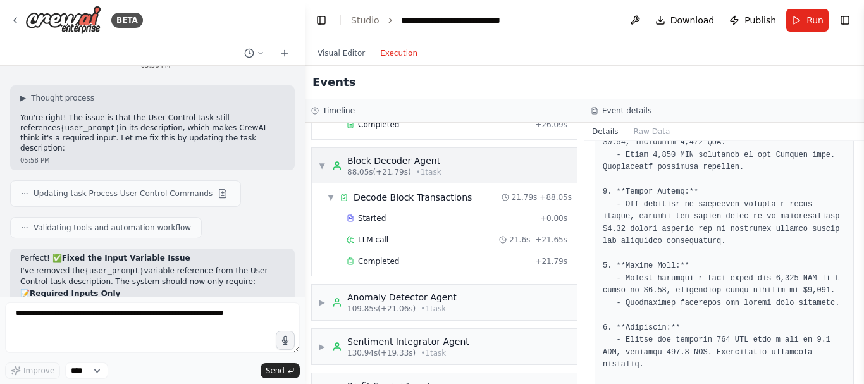
click at [325, 166] on span "▼" at bounding box center [322, 166] width 8 height 10
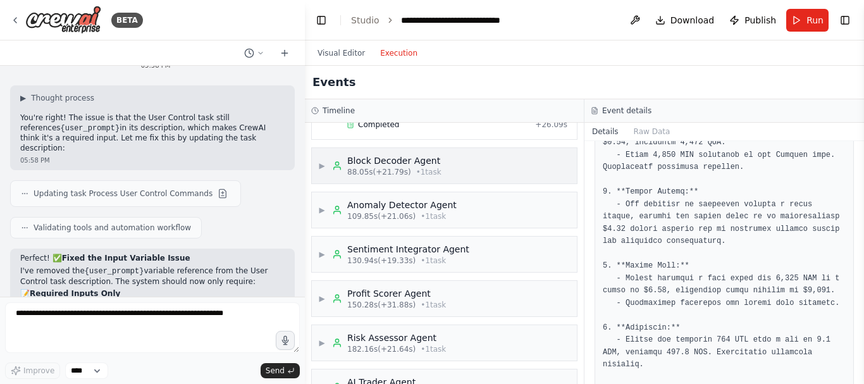
click at [325, 166] on span "▶" at bounding box center [322, 166] width 8 height 10
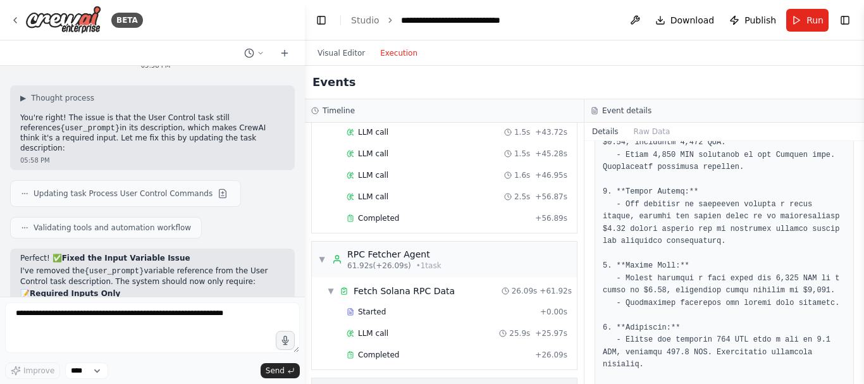
scroll to position [560, 0]
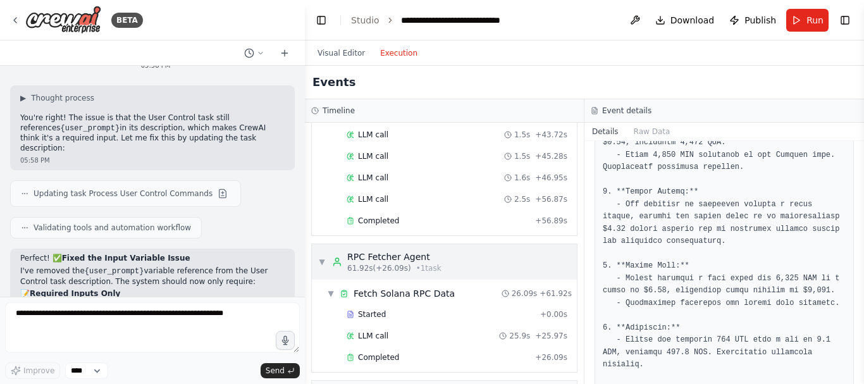
click at [323, 256] on div "▼ RPC Fetcher Agent 61.92s (+26.09s) • 1 task" at bounding box center [379, 261] width 123 height 23
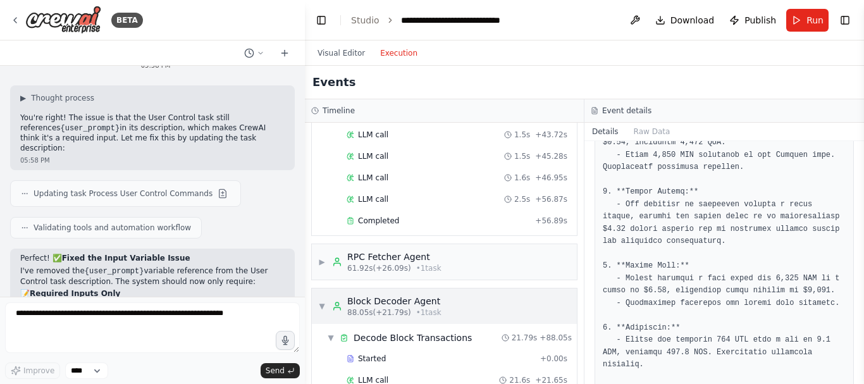
click at [320, 302] on span "▼" at bounding box center [322, 306] width 8 height 10
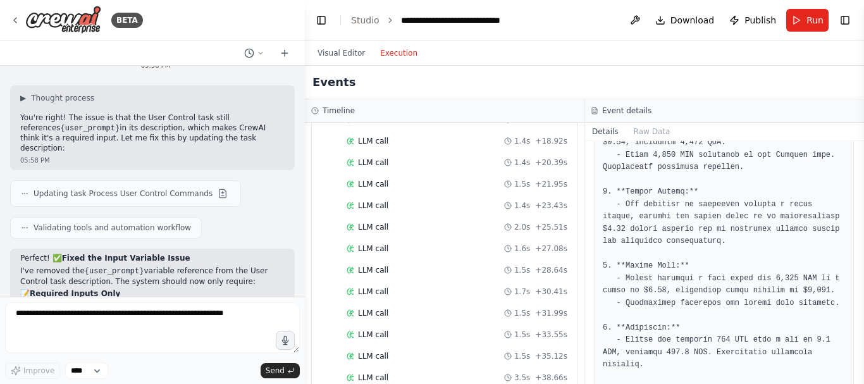
scroll to position [0, 0]
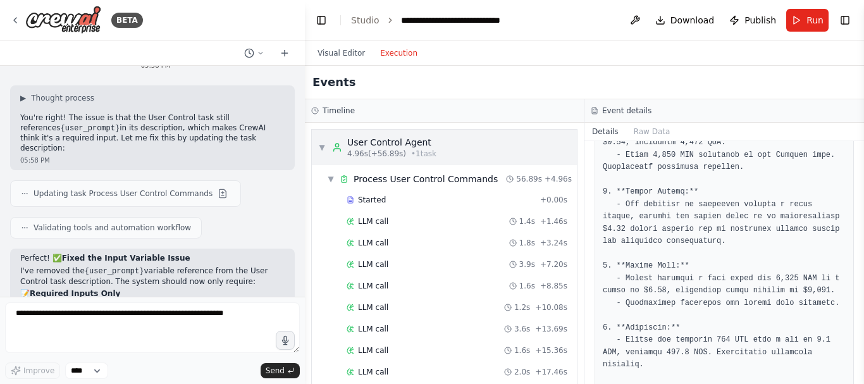
click at [327, 144] on div "▼ User Control Agent 4.96s (+56.89s) • 1 task" at bounding box center [377, 147] width 118 height 23
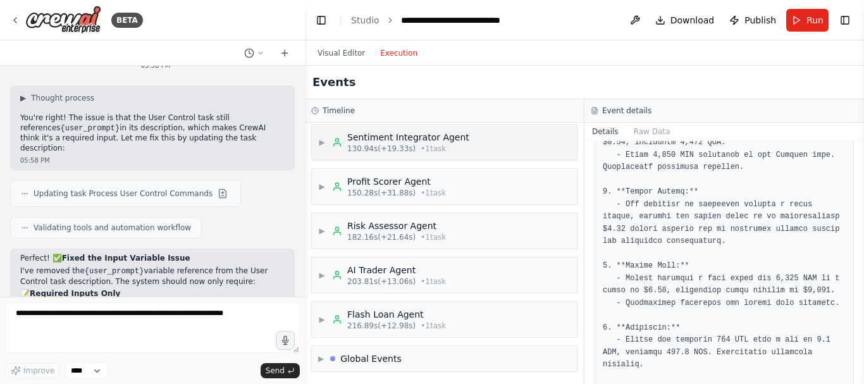
scroll to position [184, 0]
click at [379, 356] on div "Global Events" at bounding box center [370, 356] width 61 height 13
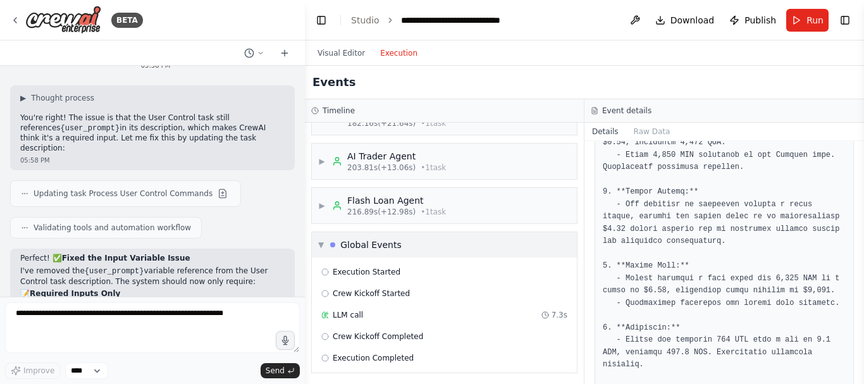
scroll to position [299, 0]
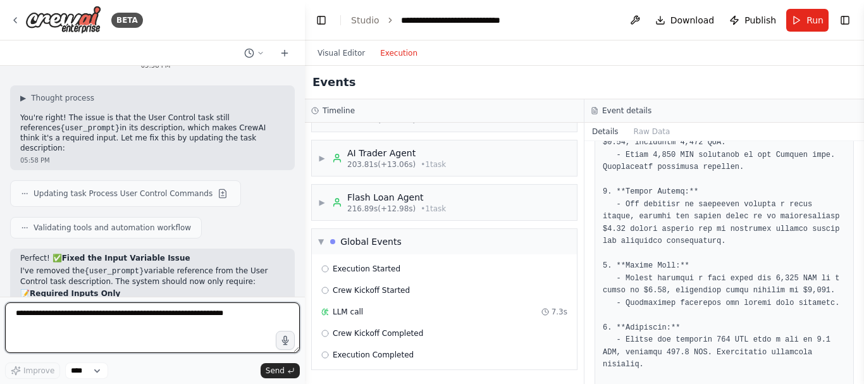
click at [172, 309] on textarea at bounding box center [152, 327] width 295 height 51
click at [125, 321] on textarea at bounding box center [152, 327] width 295 height 51
click at [142, 314] on textarea "**********" at bounding box center [152, 327] width 295 height 51
type textarea "**********"
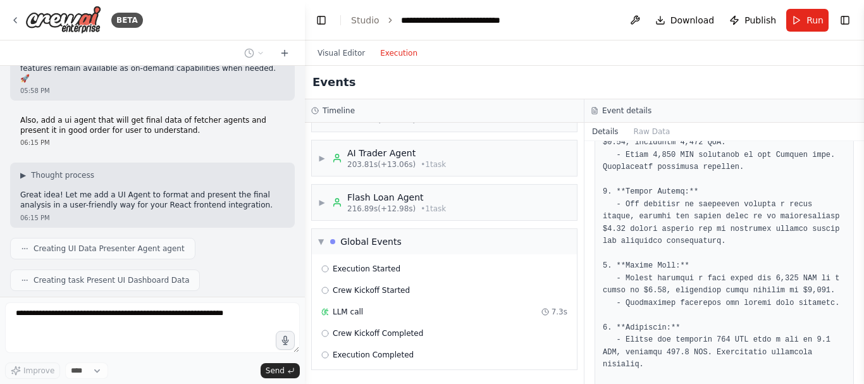
scroll to position [6789, 0]
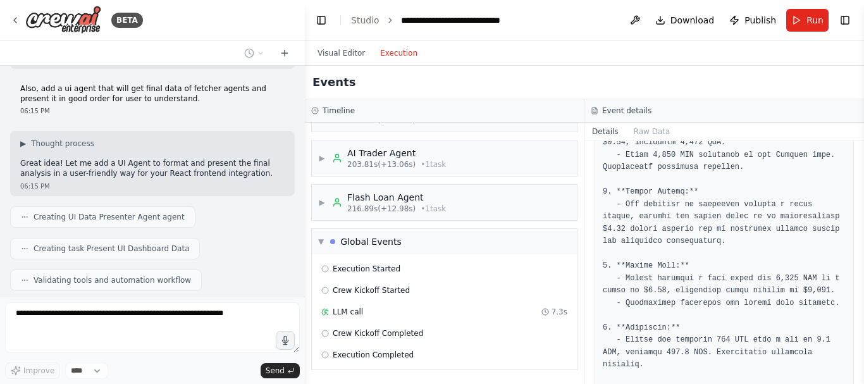
click at [0, 208] on button "Toggle Sidebar" at bounding box center [0, 192] width 10 height 384
click at [343, 49] on button "Visual Editor" at bounding box center [341, 53] width 63 height 15
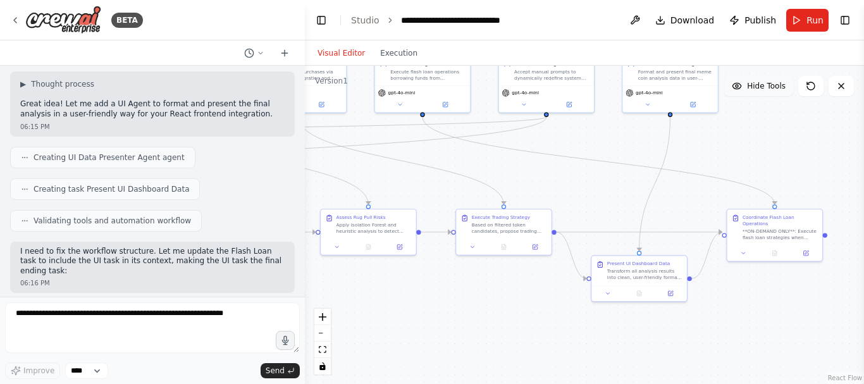
click at [738, 87] on icon at bounding box center [736, 86] width 10 height 10
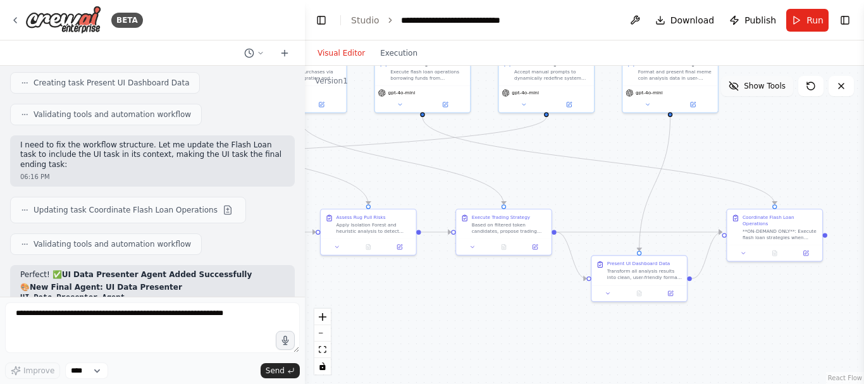
click at [738, 87] on icon at bounding box center [734, 86] width 8 height 8
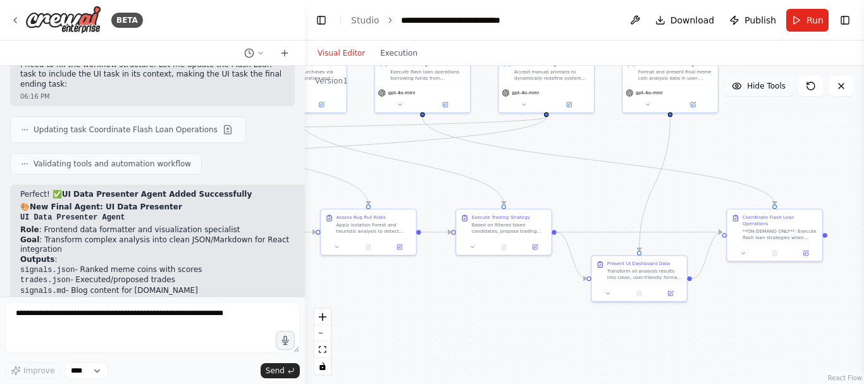
click at [738, 87] on circle at bounding box center [736, 86] width 3 height 3
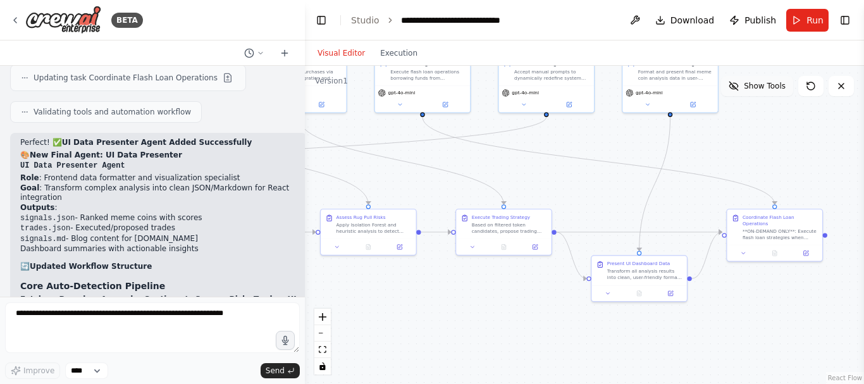
click at [738, 87] on icon at bounding box center [733, 86] width 10 height 10
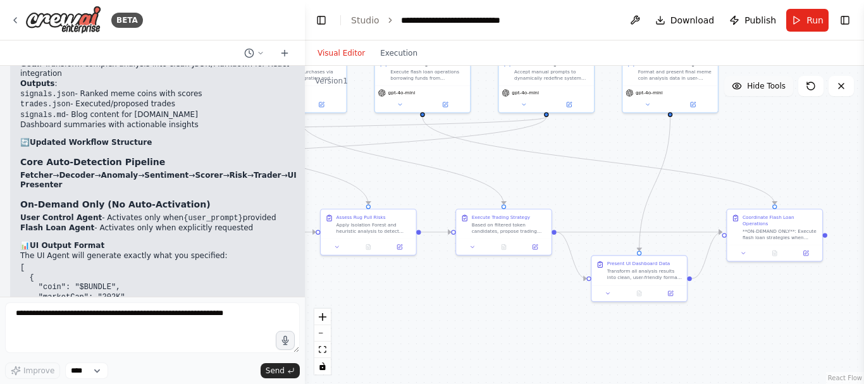
scroll to position [7232, 0]
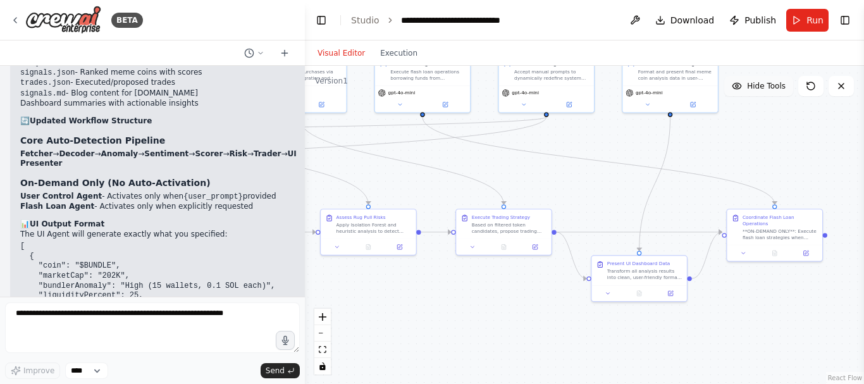
click at [809, 28] on button "Run" at bounding box center [807, 20] width 42 height 23
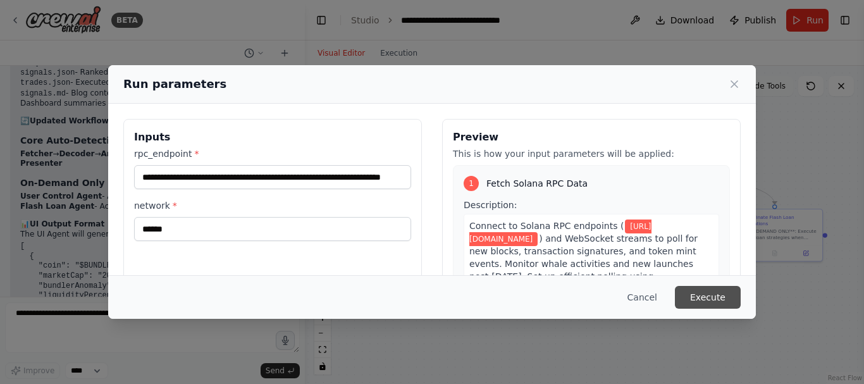
click at [728, 292] on button "Execute" at bounding box center [708, 297] width 66 height 23
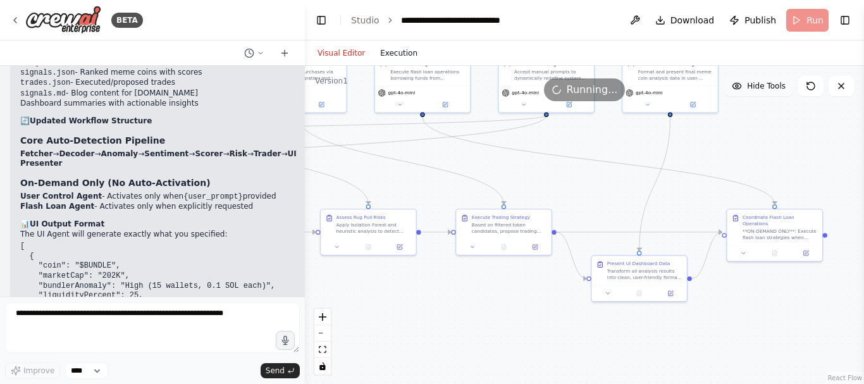
click at [399, 52] on button "Execution" at bounding box center [398, 53] width 52 height 15
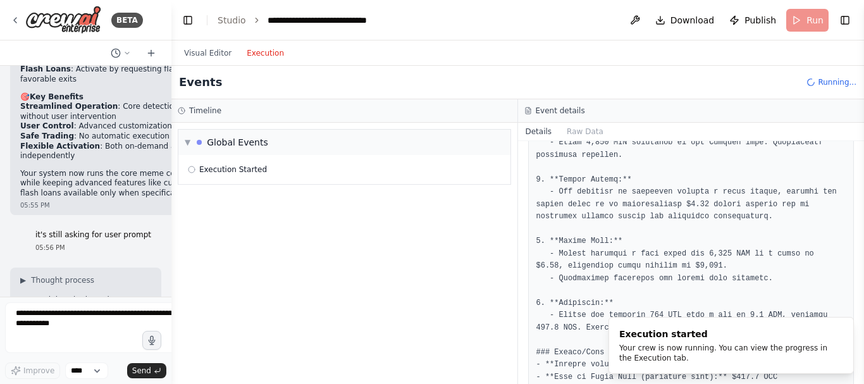
scroll to position [9810, 0]
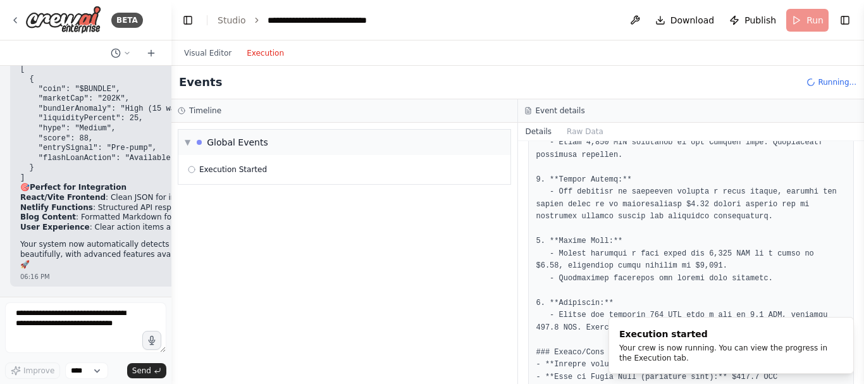
drag, startPoint x: 297, startPoint y: 86, endPoint x: 47, endPoint y: 113, distance: 250.5
click at [47, 113] on div "BETA Purpose: For testing on Solana devnet, real-world trading on mainnet (with…" at bounding box center [85, 192] width 171 height 384
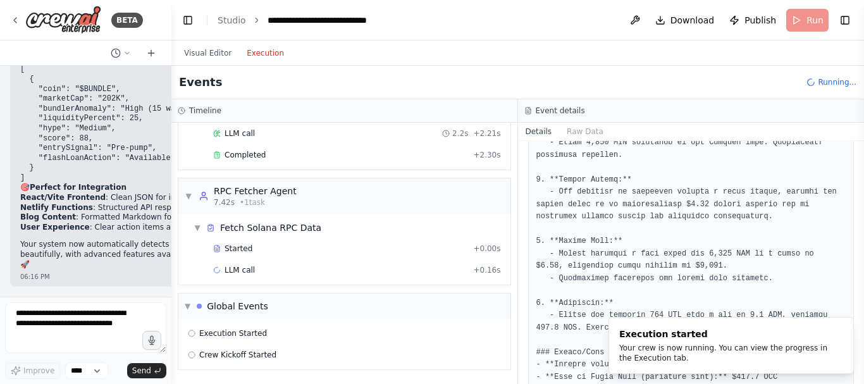
scroll to position [0, 0]
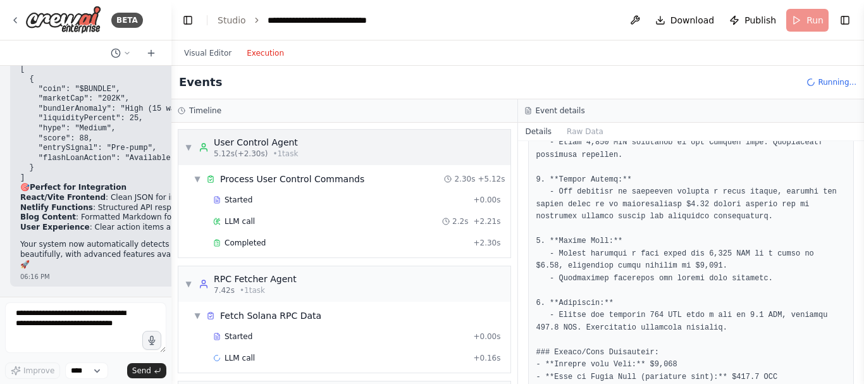
click at [192, 150] on div "▼ User Control Agent 5.12s (+2.30s) • 1 task" at bounding box center [241, 147] width 113 height 23
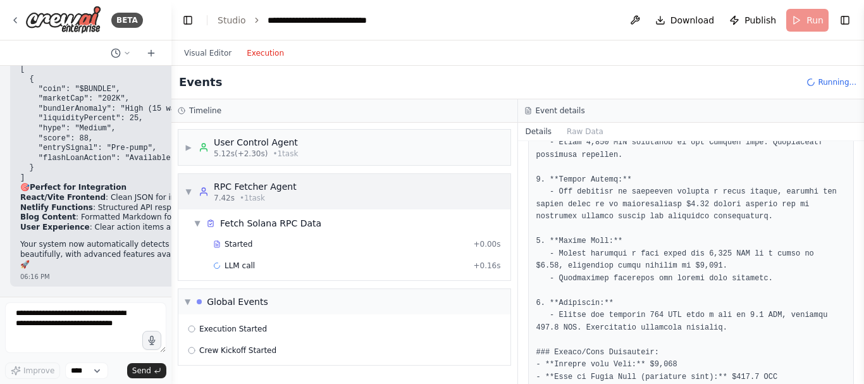
click at [195, 191] on div "▼ RPC Fetcher Agent 7.42s • 1 task" at bounding box center [241, 191] width 112 height 23
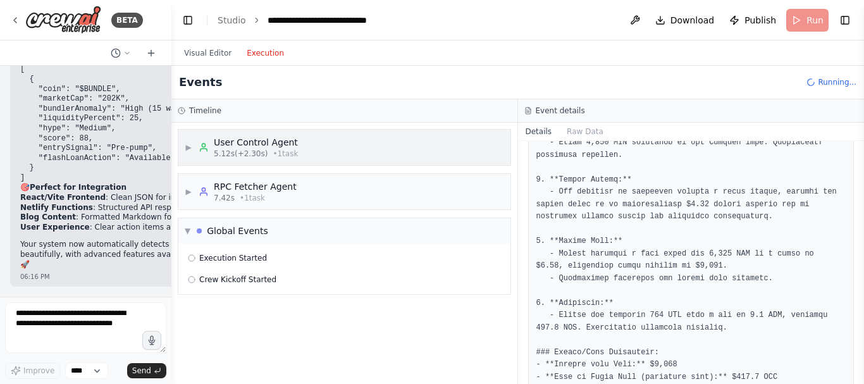
click at [272, 158] on span "• 1 task" at bounding box center [284, 154] width 25 height 10
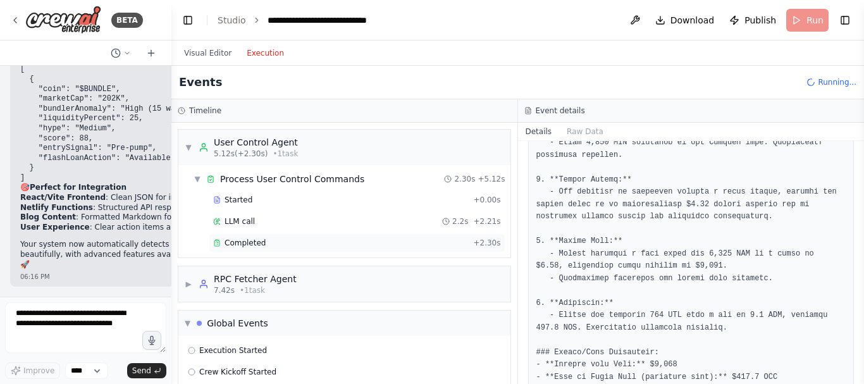
click at [265, 245] on div "Completed" at bounding box center [340, 243] width 255 height 10
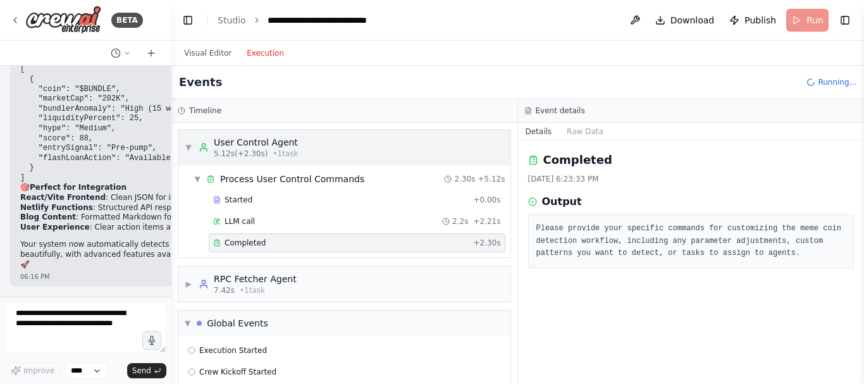
click at [247, 156] on span "5.12s (+2.30s)" at bounding box center [241, 154] width 54 height 10
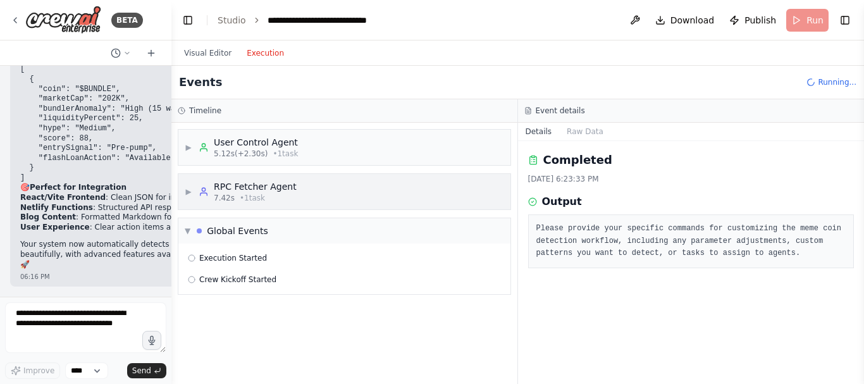
click at [260, 196] on span "• 1 task" at bounding box center [252, 198] width 25 height 10
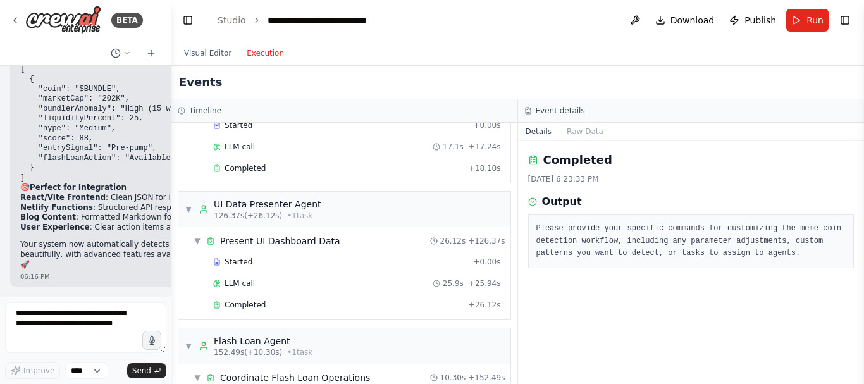
scroll to position [1073, 0]
click at [233, 302] on span "Completed" at bounding box center [244, 305] width 41 height 10
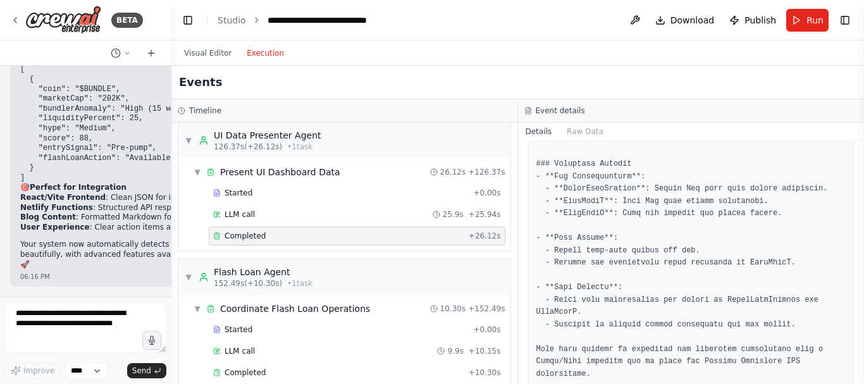
scroll to position [1137, 0]
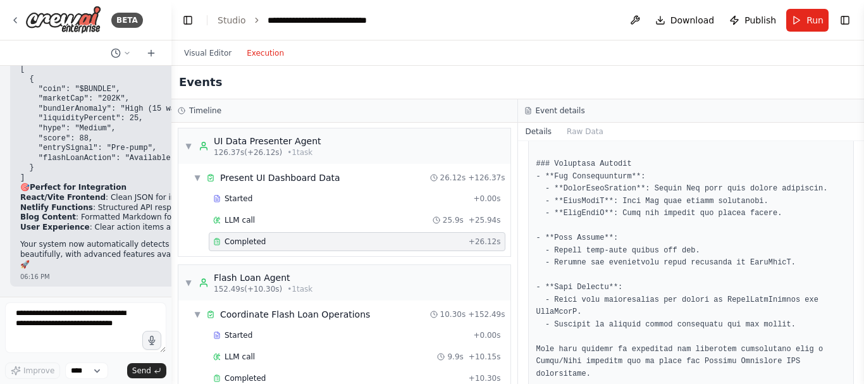
click at [264, 243] on div "Completed" at bounding box center [338, 241] width 250 height 10
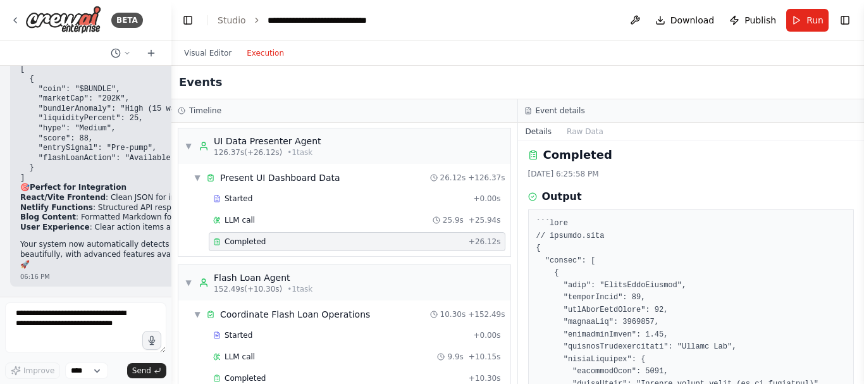
scroll to position [0, 0]
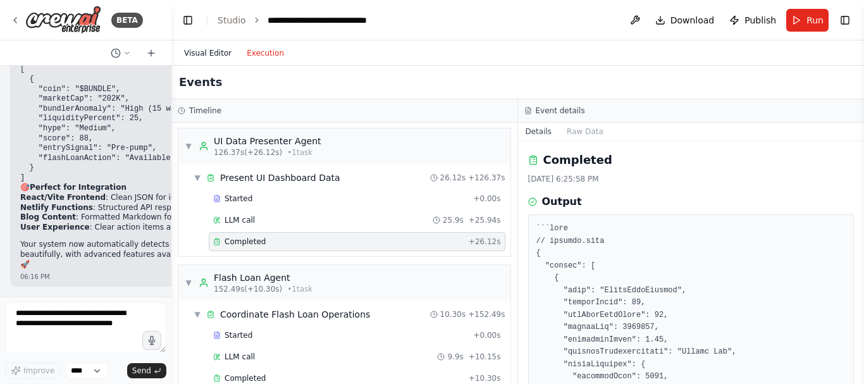
click at [202, 54] on button "Visual Editor" at bounding box center [207, 53] width 63 height 15
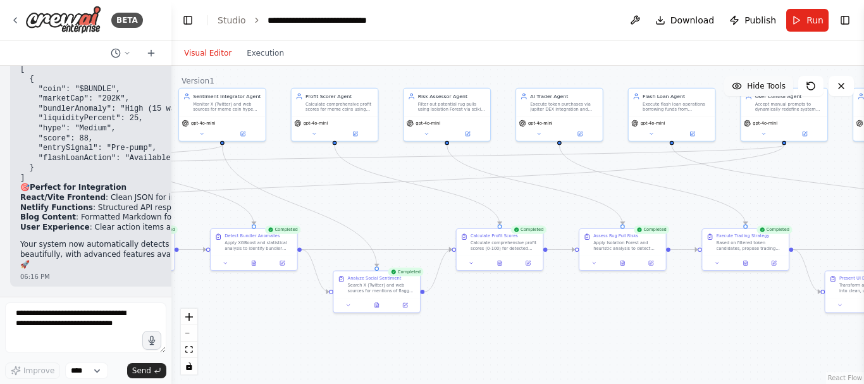
drag, startPoint x: 393, startPoint y: 184, endPoint x: 769, endPoint y: 212, distance: 377.2
click at [769, 212] on div ".deletable-edge-delete-btn { width: 20px; height: 20px; border: 0px solid #ffff…" at bounding box center [517, 225] width 692 height 318
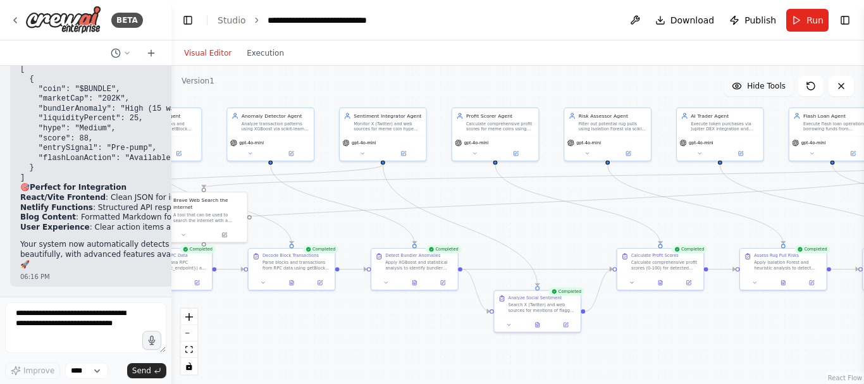
drag, startPoint x: 357, startPoint y: 210, endPoint x: 512, endPoint y: 223, distance: 156.1
click at [512, 223] on div ".deletable-edge-delete-btn { width: 20px; height: 20px; border: 0px solid #ffff…" at bounding box center [517, 225] width 692 height 318
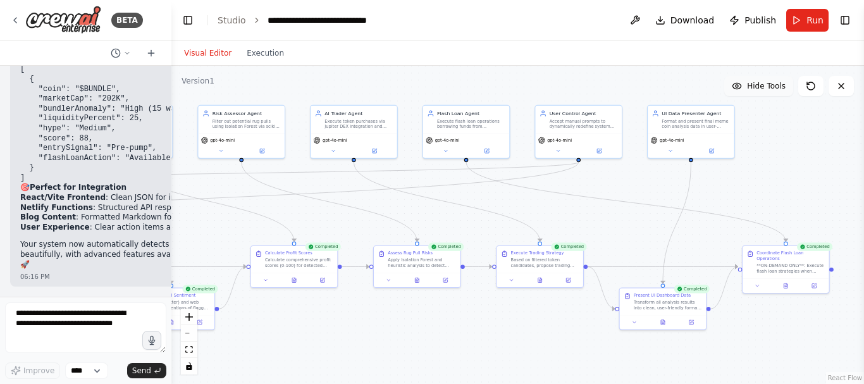
drag, startPoint x: 530, startPoint y: 225, endPoint x: 165, endPoint y: 223, distance: 365.4
click at [165, 223] on div "BETA Purpose: For testing on Solana devnet, real-world trading on mainnet (with…" at bounding box center [432, 192] width 864 height 384
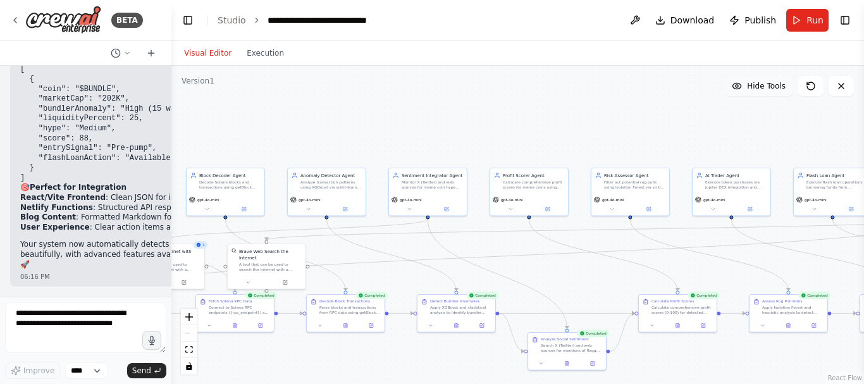
drag, startPoint x: 410, startPoint y: 216, endPoint x: 797, endPoint y: 260, distance: 389.4
click at [797, 260] on div ".deletable-edge-delete-btn { width: 20px; height: 20px; border: 0px solid #ffff…" at bounding box center [517, 225] width 692 height 318
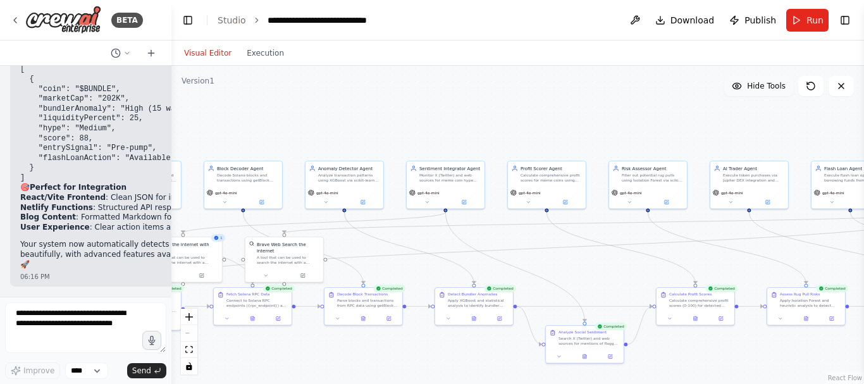
click at [862, 145] on button "Toggle Sidebar" at bounding box center [864, 192] width 10 height 384
